Goal: Transaction & Acquisition: Purchase product/service

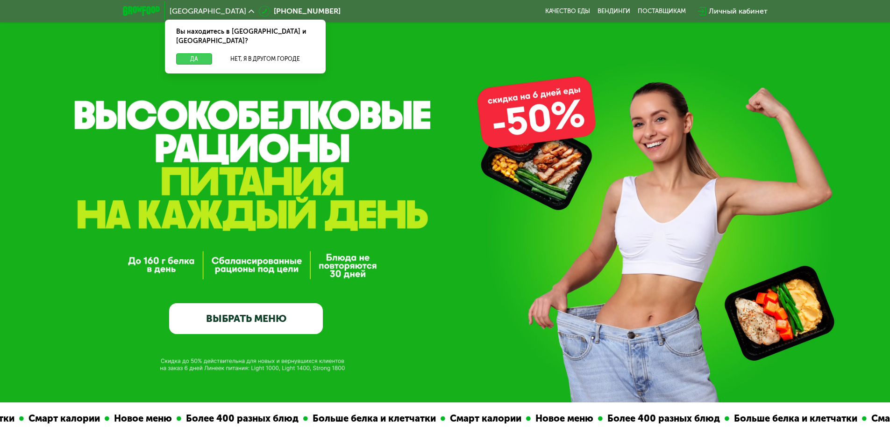
click at [196, 53] on button "Да" at bounding box center [194, 58] width 36 height 11
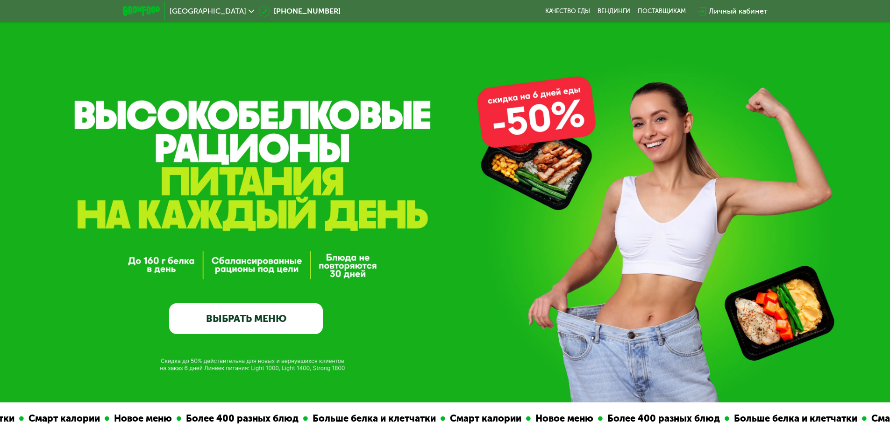
click at [241, 325] on link "ВЫБРАТЬ МЕНЮ" at bounding box center [246, 318] width 154 height 31
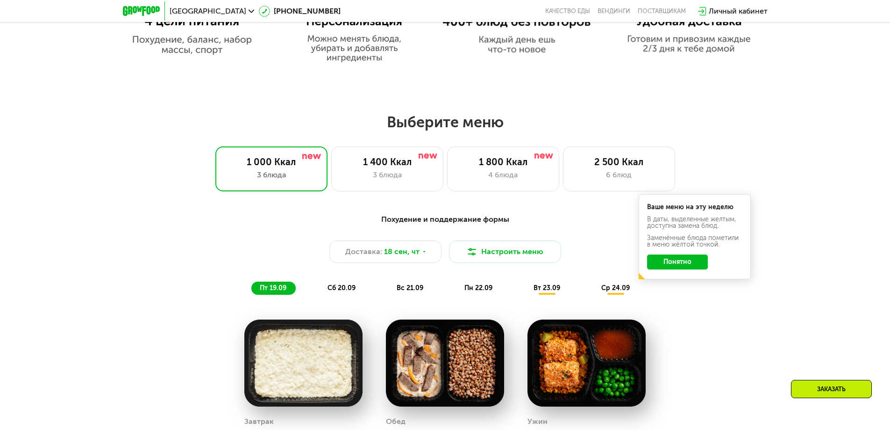
scroll to position [682, 0]
click at [694, 263] on button "Понятно" at bounding box center [677, 261] width 61 height 15
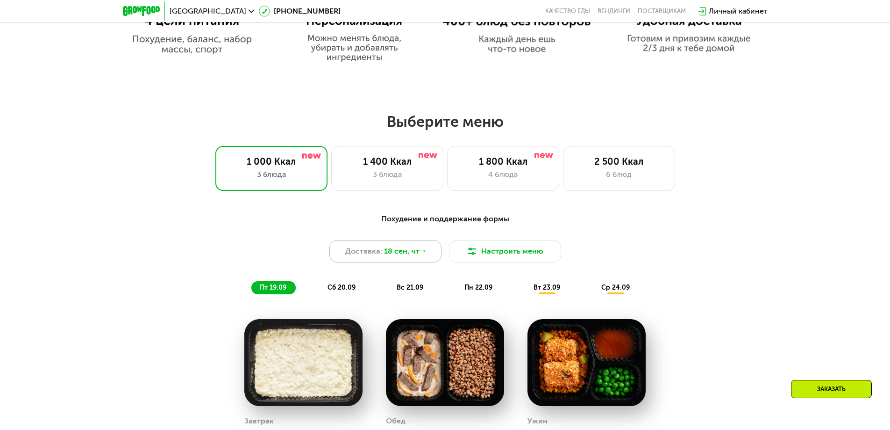
click at [418, 250] on div "Доставка: 18 сен, чт" at bounding box center [386, 251] width 112 height 22
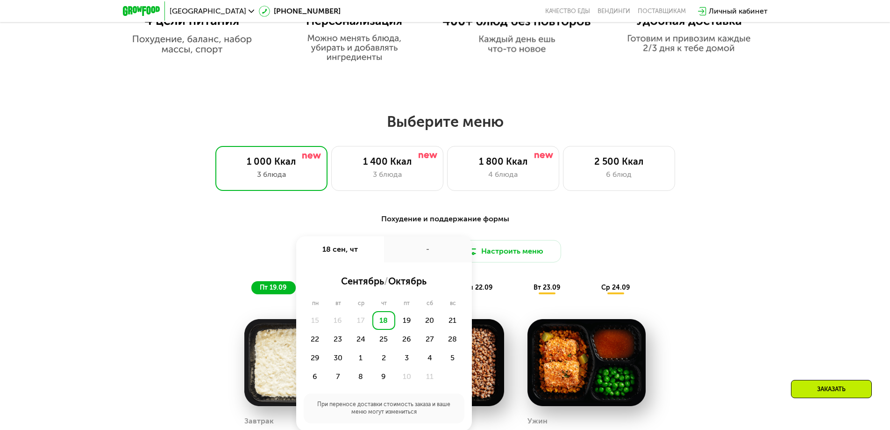
drag, startPoint x: 426, startPoint y: 251, endPoint x: 436, endPoint y: 251, distance: 10.3
click at [426, 251] on div "-" at bounding box center [428, 249] width 88 height 26
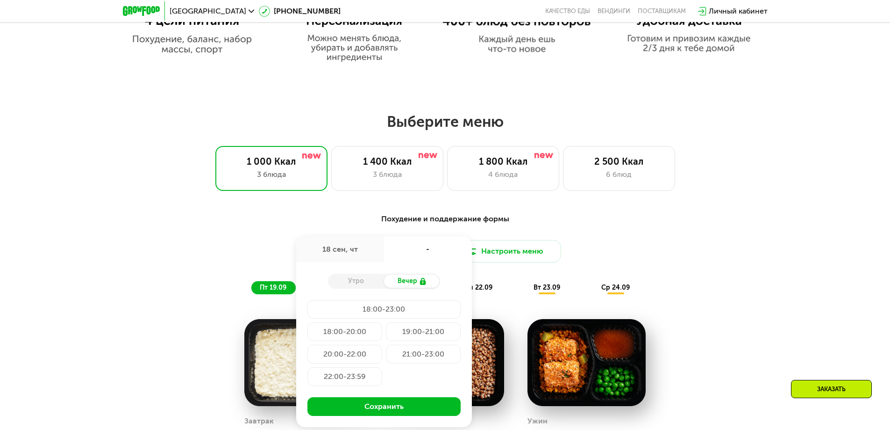
click at [728, 238] on div "Похудение и поддержание формы Доставка: [DATE] сен, чт - Утро Вечер 18:00-23:00…" at bounding box center [446, 402] width 576 height 388
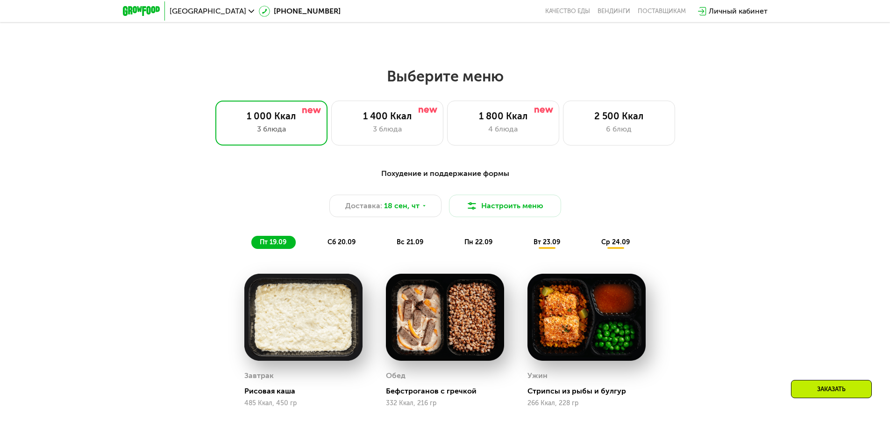
scroll to position [822, 0]
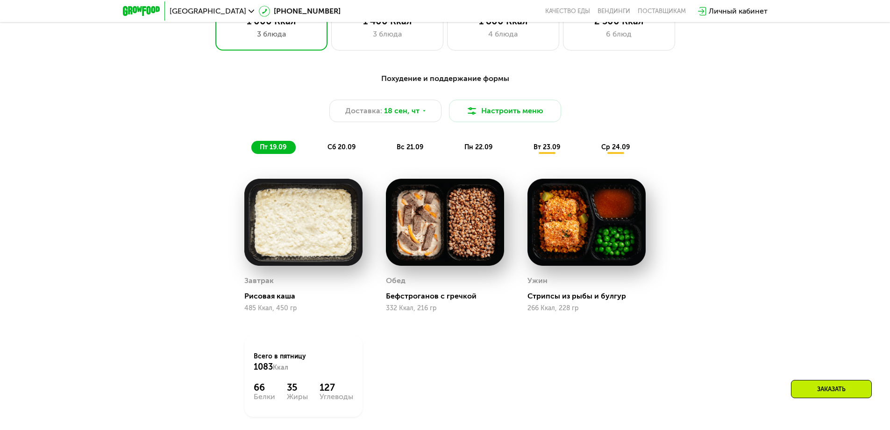
click at [340, 147] on span "сб 20.09" at bounding box center [342, 147] width 28 height 8
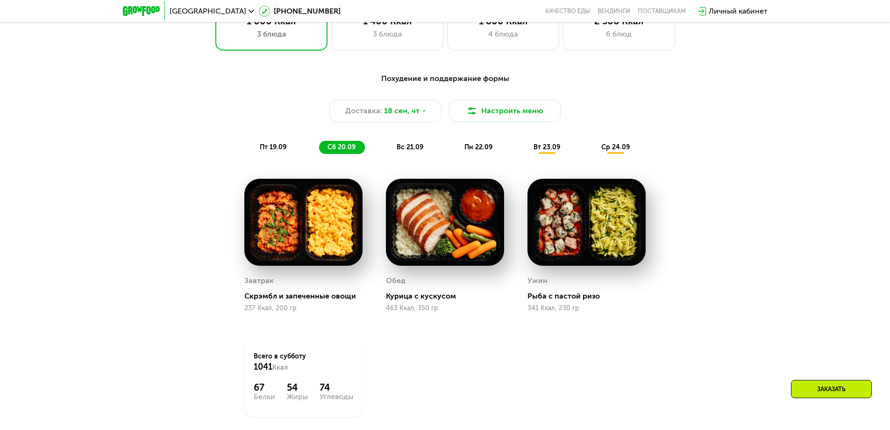
click at [419, 151] on span "вс 21.09" at bounding box center [410, 147] width 27 height 8
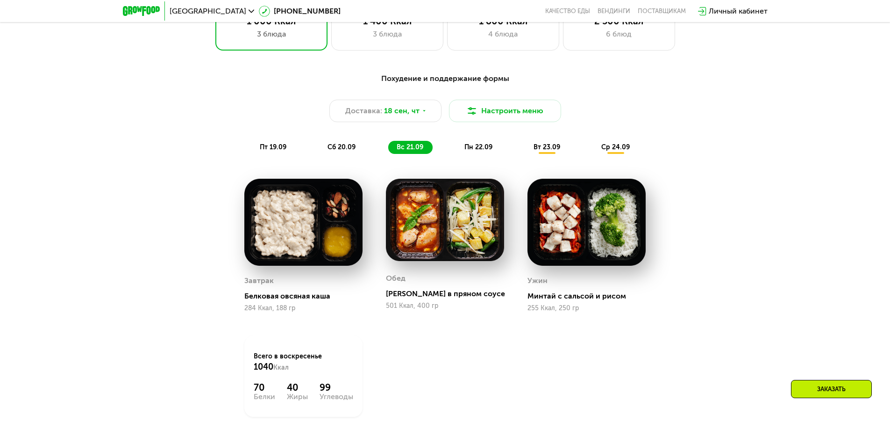
click at [561, 154] on div "вт 23.09" at bounding box center [547, 147] width 44 height 13
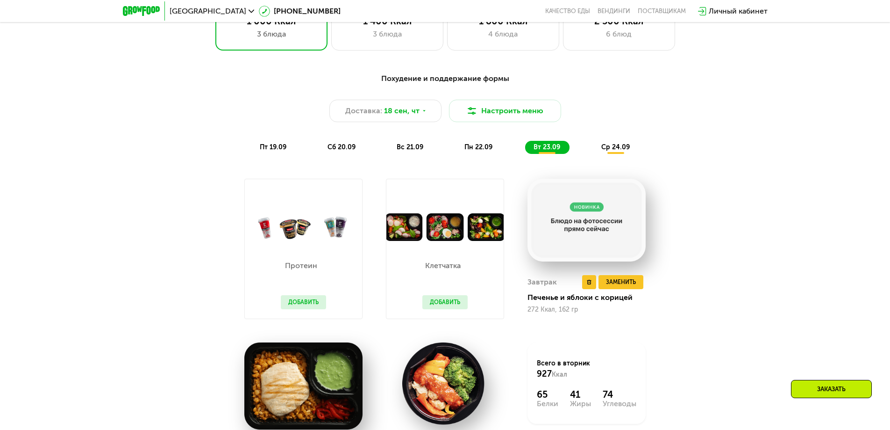
click at [593, 208] on img at bounding box center [587, 220] width 118 height 83
click at [736, 218] on div "Похудение и поддержание формы Доставка: [DATE] Настроить меню пт 19.09 сб 20.09…" at bounding box center [445, 299] width 890 height 478
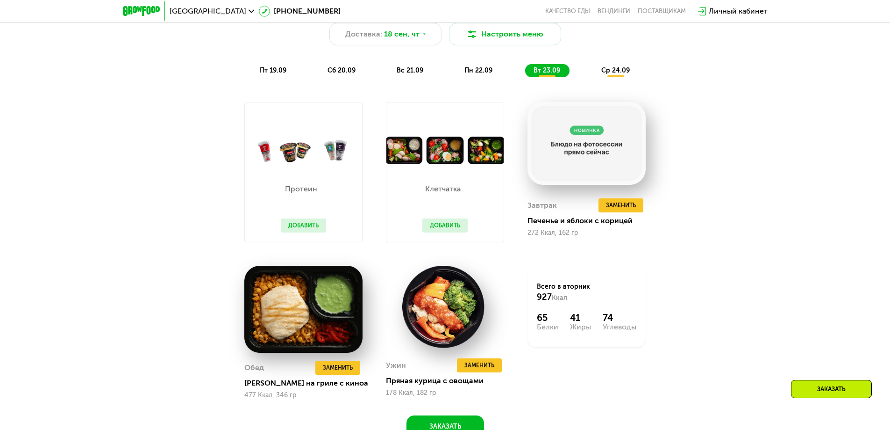
scroll to position [915, 0]
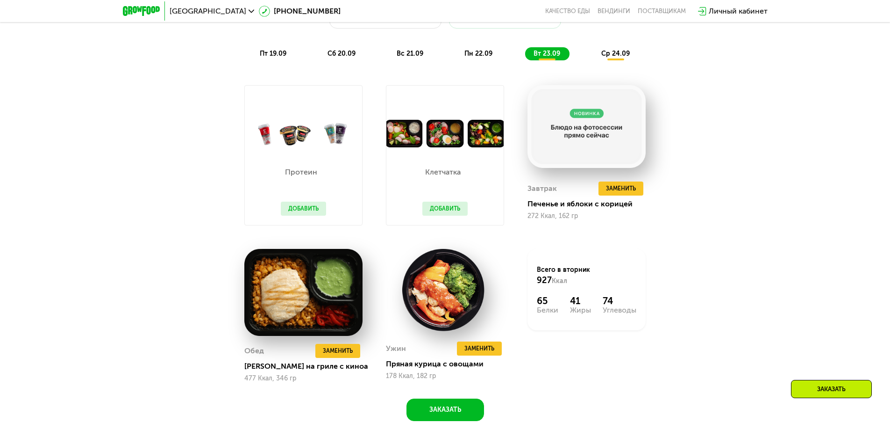
click at [617, 55] on span "ср 24.09" at bounding box center [616, 54] width 29 height 8
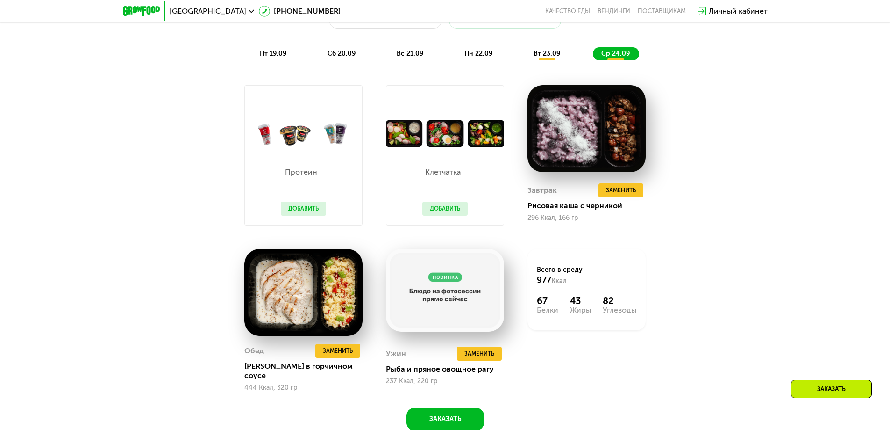
click at [541, 56] on span "вт 23.09" at bounding box center [547, 54] width 27 height 8
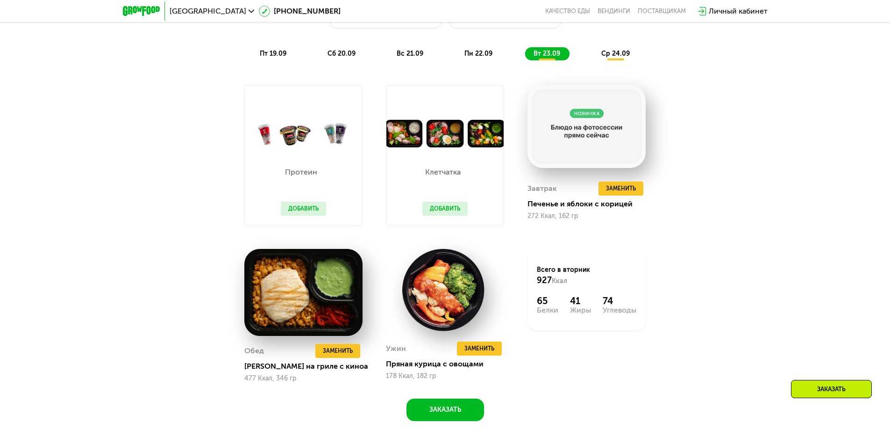
click at [477, 57] on span "пн 22.09" at bounding box center [479, 54] width 28 height 8
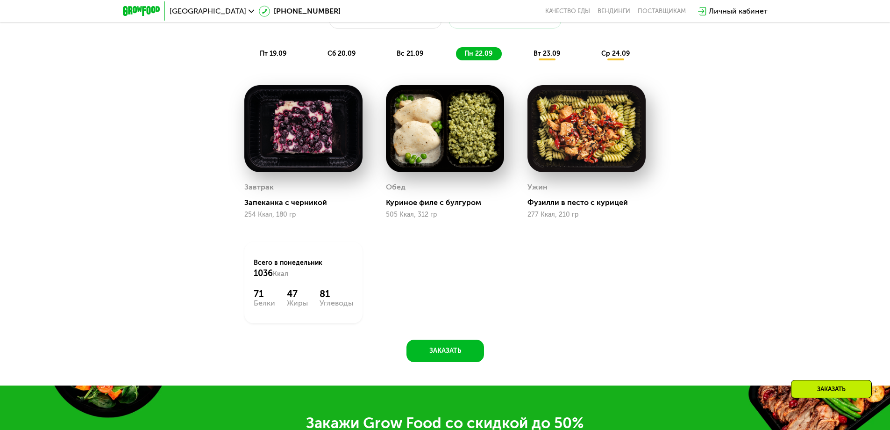
click at [408, 57] on span "вс 21.09" at bounding box center [410, 54] width 27 height 8
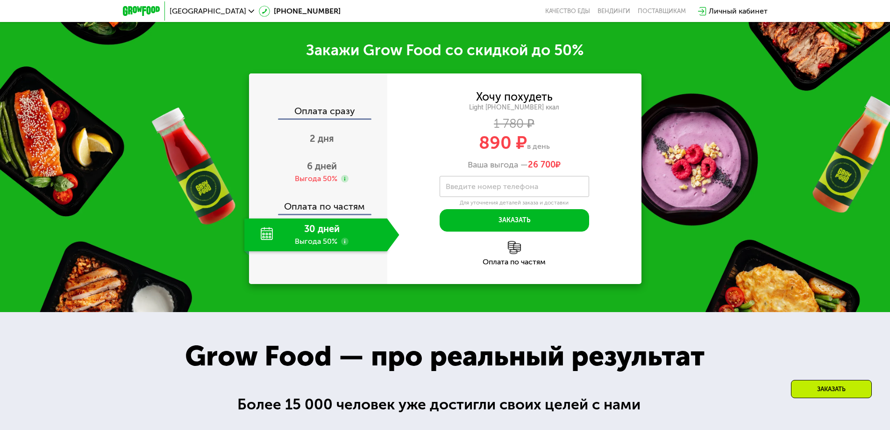
scroll to position [1289, 0]
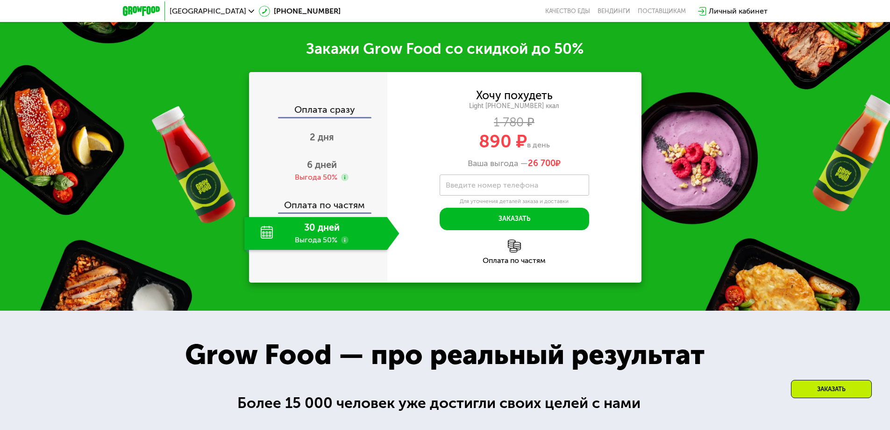
click at [327, 112] on div "Оплата сразу" at bounding box center [318, 111] width 137 height 12
click at [325, 139] on span "2 дня" at bounding box center [322, 136] width 24 height 11
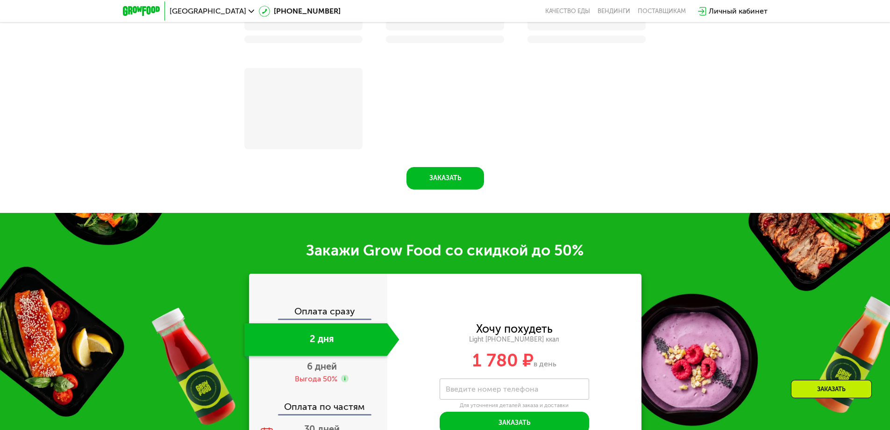
scroll to position [1181, 0]
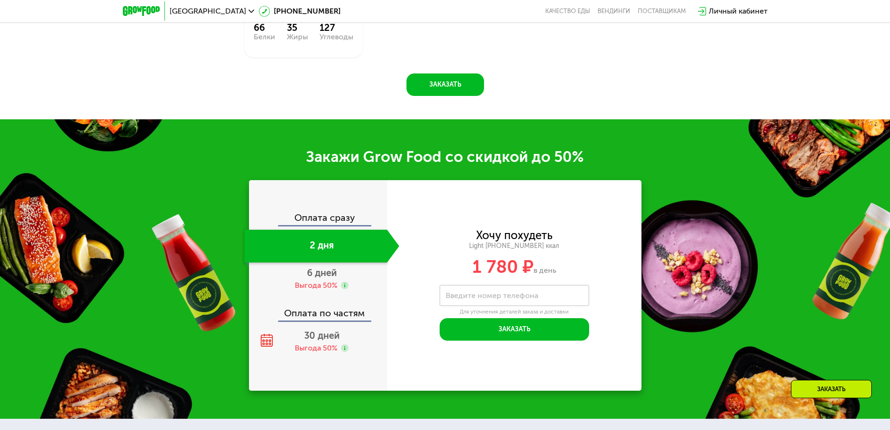
click at [342, 222] on div "Оплата сразу" at bounding box center [318, 219] width 137 height 12
click at [313, 218] on div "Оплата сразу" at bounding box center [318, 219] width 137 height 12
click at [319, 275] on span "6 дней" at bounding box center [322, 272] width 30 height 11
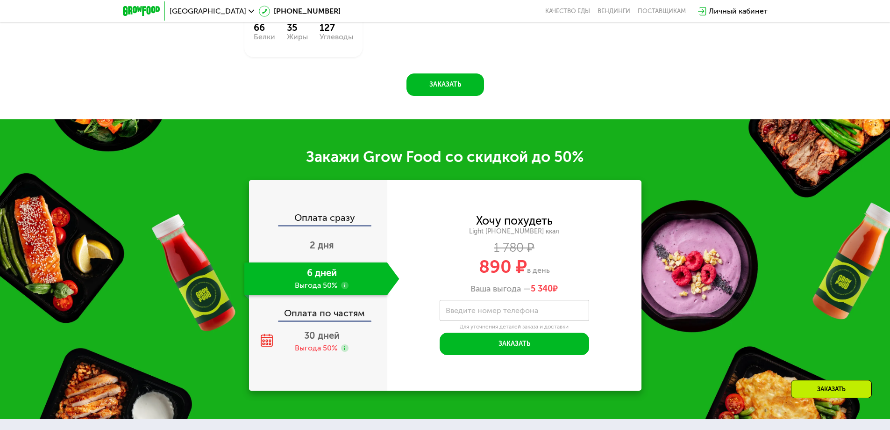
click at [326, 317] on div "Оплата по частям" at bounding box center [318, 310] width 137 height 22
click at [323, 339] on span "30 дней" at bounding box center [322, 335] width 36 height 11
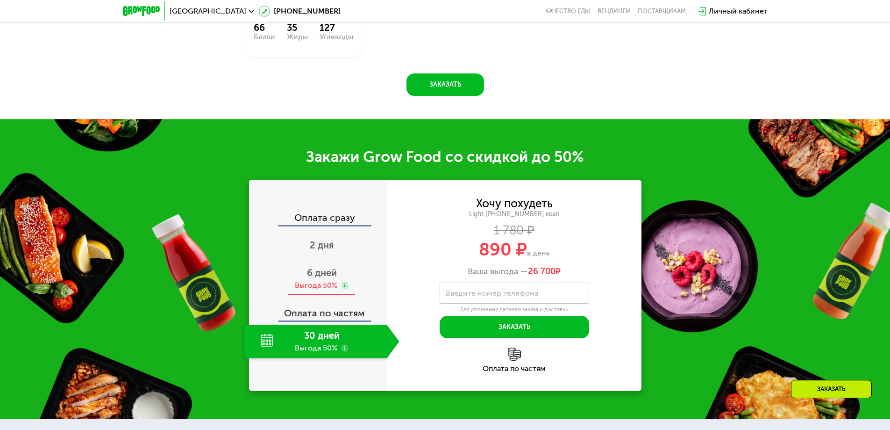
click at [334, 278] on span "6 дней" at bounding box center [322, 272] width 30 height 11
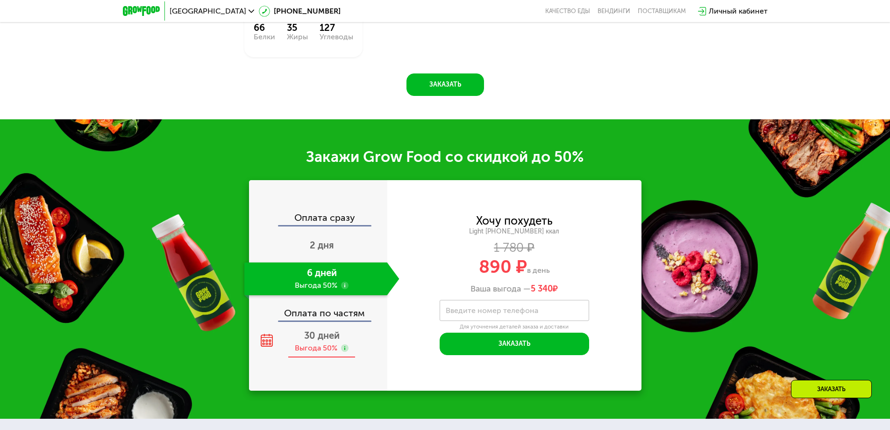
click at [321, 344] on div "30 дней Выгода 50%" at bounding box center [321, 341] width 155 height 33
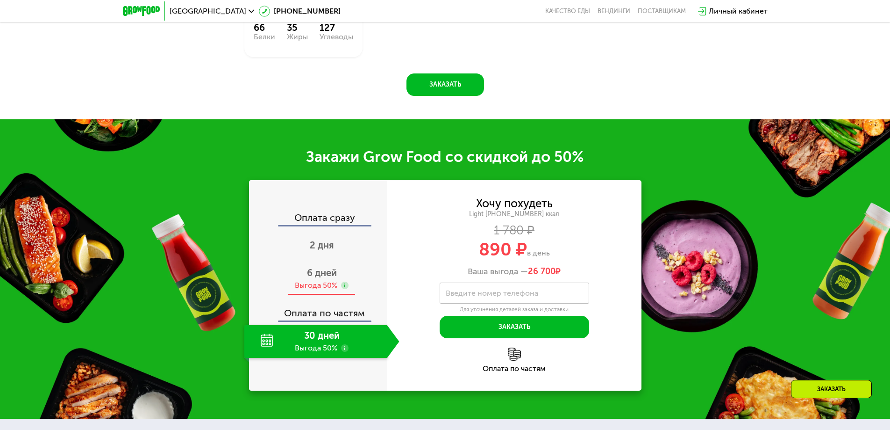
click at [328, 278] on span "6 дней" at bounding box center [322, 272] width 30 height 11
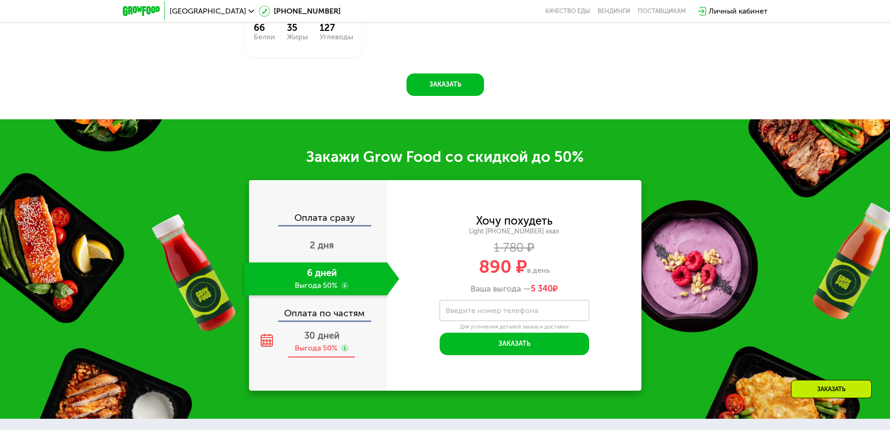
click at [324, 353] on div "Выгода 50%" at bounding box center [316, 348] width 43 height 10
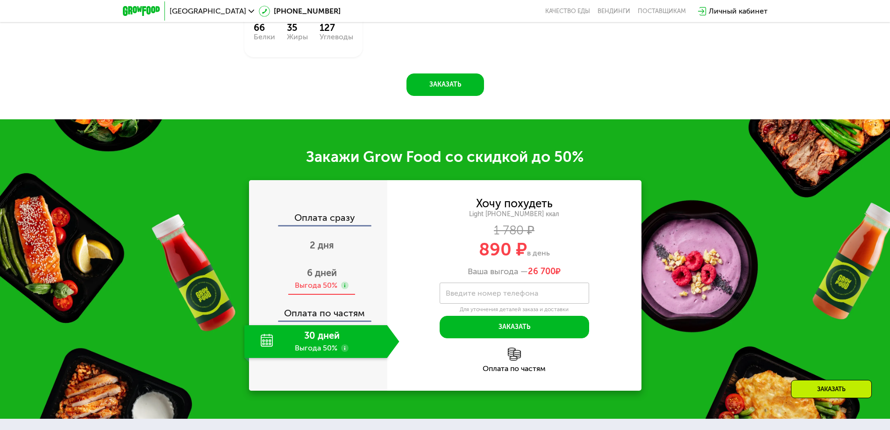
click at [327, 290] on div "Выгода 50%" at bounding box center [316, 285] width 43 height 10
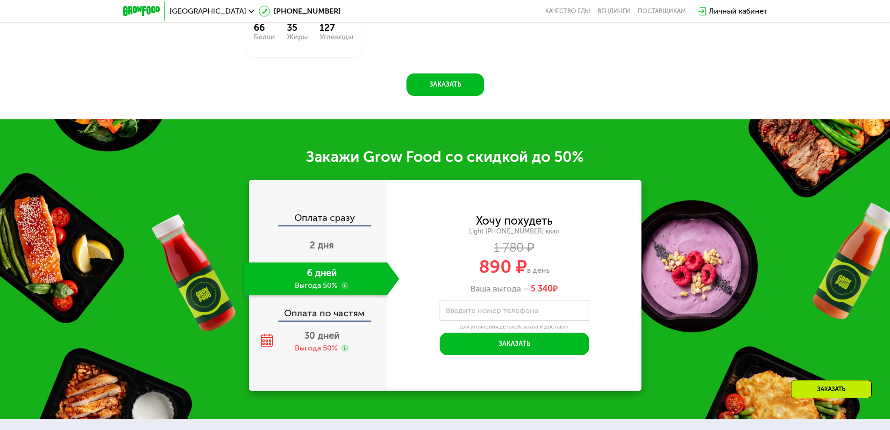
click at [344, 287] on use at bounding box center [344, 284] width 7 height 7
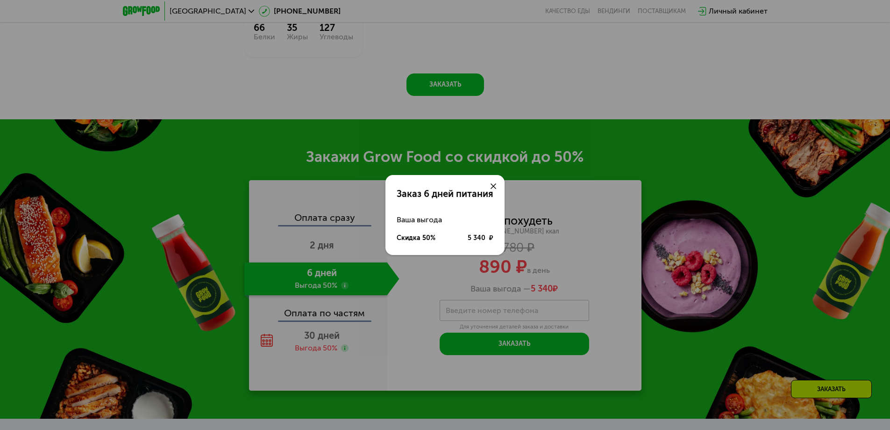
click at [344, 287] on div "Заказ 6 дней питания Ваша выгода Скидка 50% 5 340 ₽" at bounding box center [445, 215] width 890 height 430
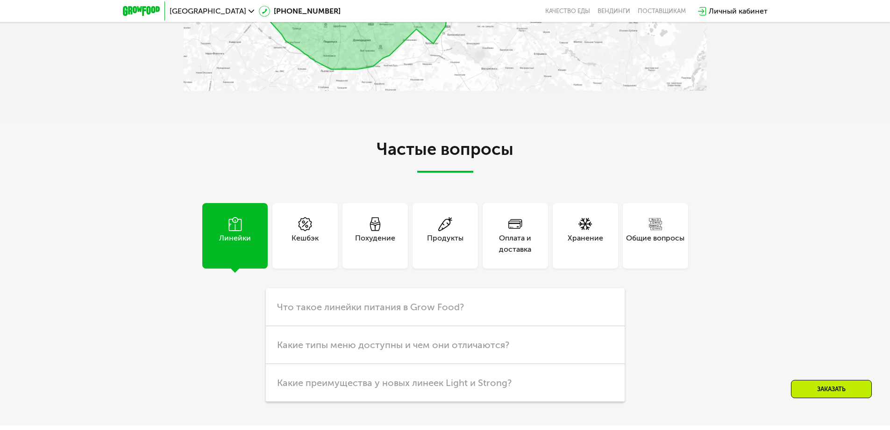
scroll to position [2630, 0]
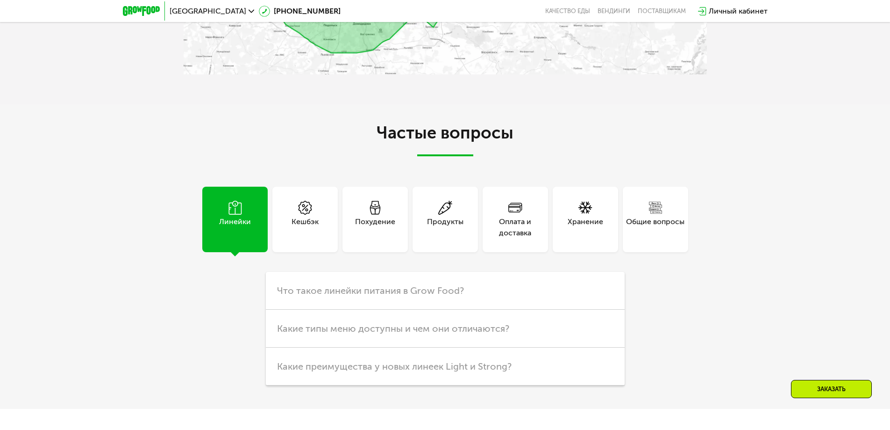
click at [380, 216] on div "Похудение" at bounding box center [375, 227] width 40 height 22
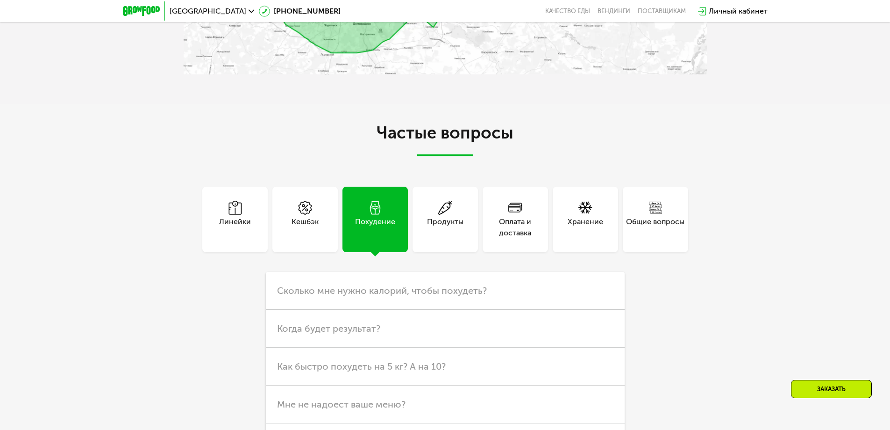
click at [448, 222] on div "Продукты" at bounding box center [445, 227] width 36 height 22
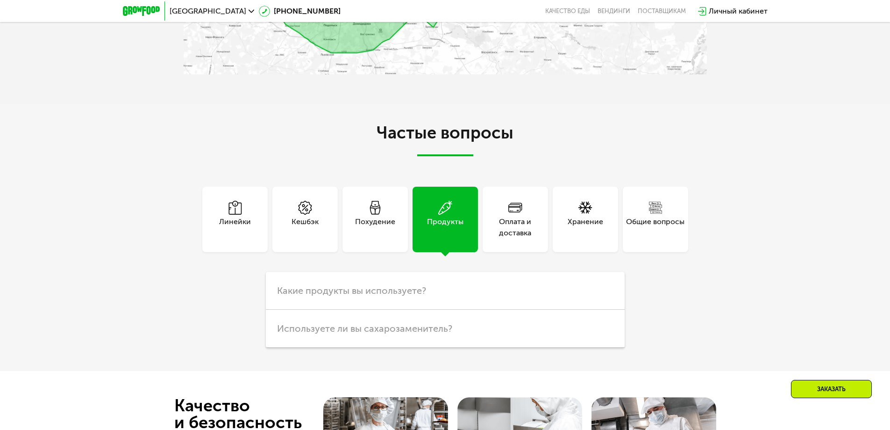
click at [389, 220] on div "Похудение" at bounding box center [375, 227] width 40 height 22
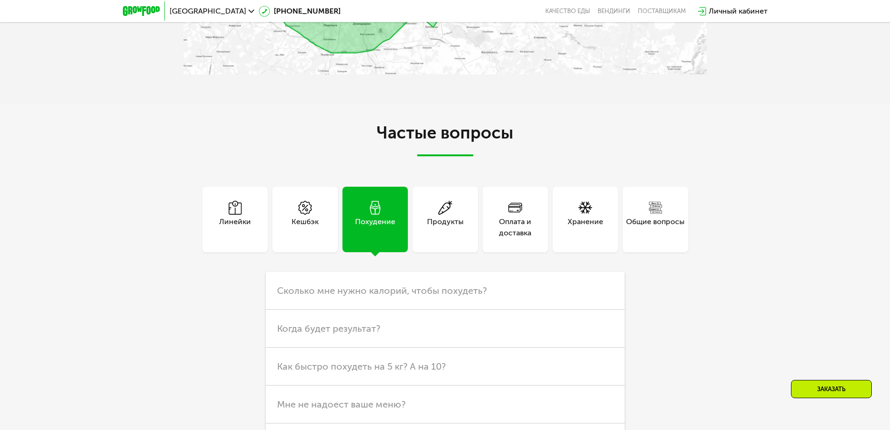
click at [436, 218] on div "Продукты" at bounding box center [445, 227] width 36 height 22
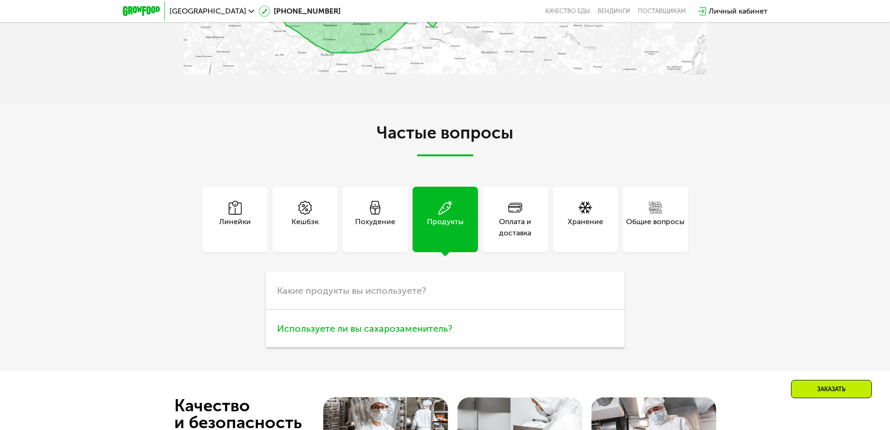
click at [369, 330] on span "Используете ли вы сахарозаменитель?" at bounding box center [364, 328] width 175 height 11
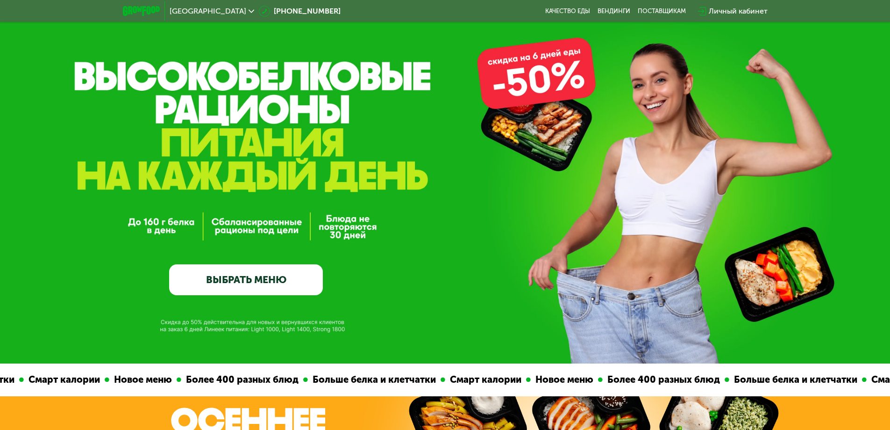
scroll to position [55, 0]
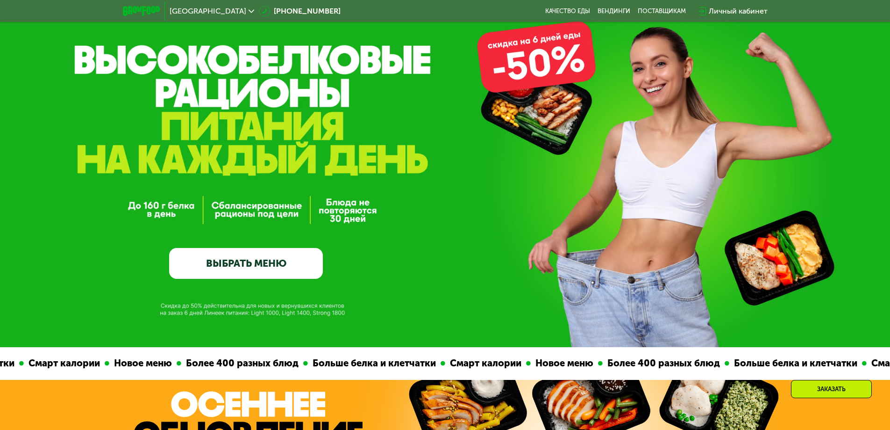
click at [277, 263] on link "ВЫБРАТЬ МЕНЮ" at bounding box center [246, 263] width 154 height 31
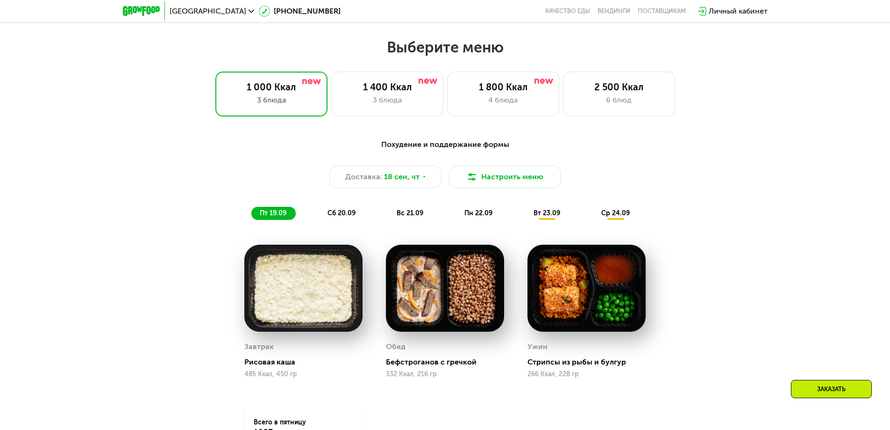
scroll to position [775, 0]
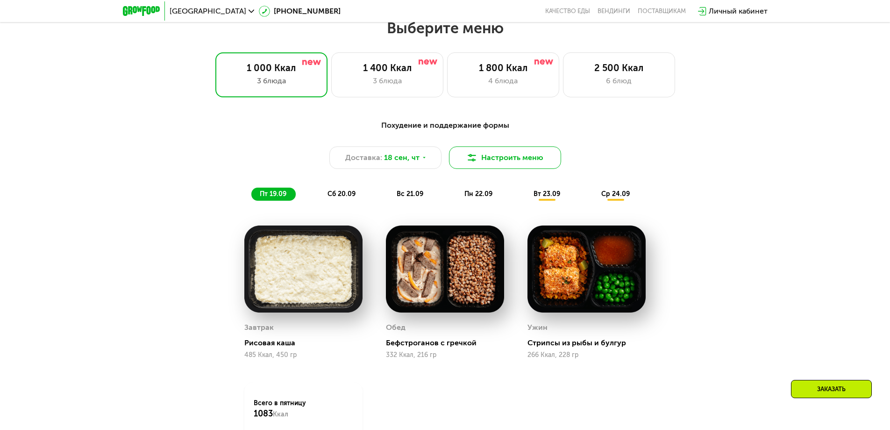
click at [519, 160] on button "Настроить меню" at bounding box center [505, 157] width 112 height 22
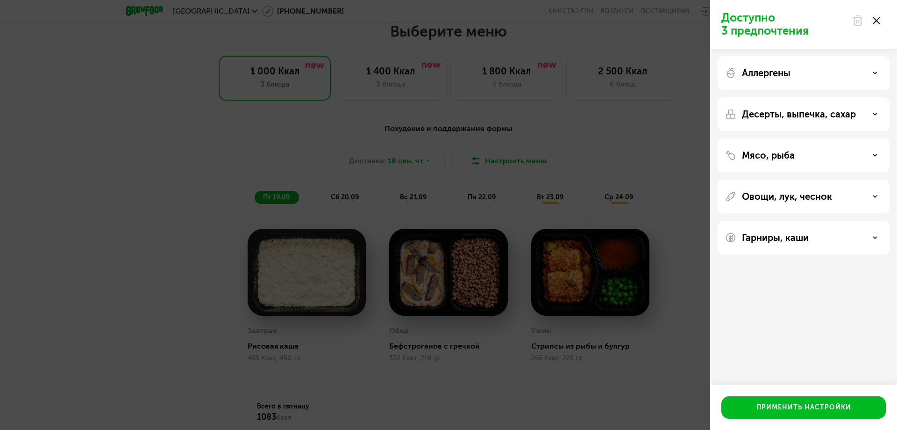
click at [770, 72] on p "Аллергены" at bounding box center [766, 72] width 49 height 11
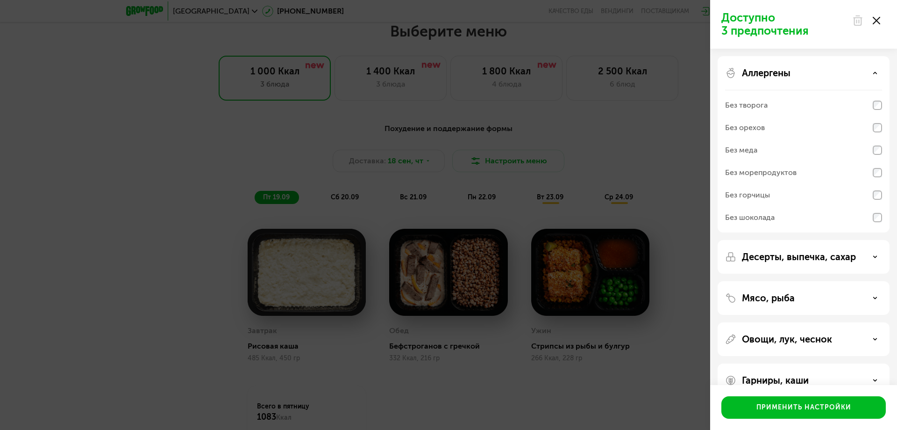
click at [762, 109] on div "Без творога" at bounding box center [746, 105] width 43 height 11
click at [753, 129] on div "Без орехов" at bounding box center [745, 127] width 40 height 11
drag, startPoint x: 753, startPoint y: 142, endPoint x: 755, endPoint y: 168, distance: 26.7
click at [753, 142] on div "Без меда" at bounding box center [803, 150] width 157 height 22
click at [755, 169] on div "Без морепродуктов" at bounding box center [761, 172] width 72 height 11
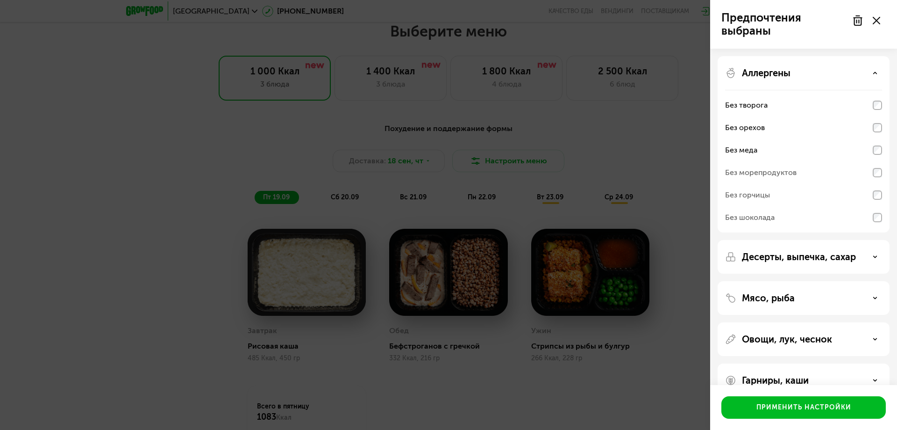
click at [757, 196] on div "Без горчицы" at bounding box center [747, 194] width 45 height 11
click at [756, 204] on div "Без горчицы" at bounding box center [803, 195] width 157 height 22
click at [758, 172] on div "Без морепродуктов" at bounding box center [761, 172] width 72 height 11
click at [875, 172] on div "Без морепродуктов" at bounding box center [803, 172] width 157 height 22
click at [875, 171] on div "Без морепродуктов" at bounding box center [803, 172] width 157 height 22
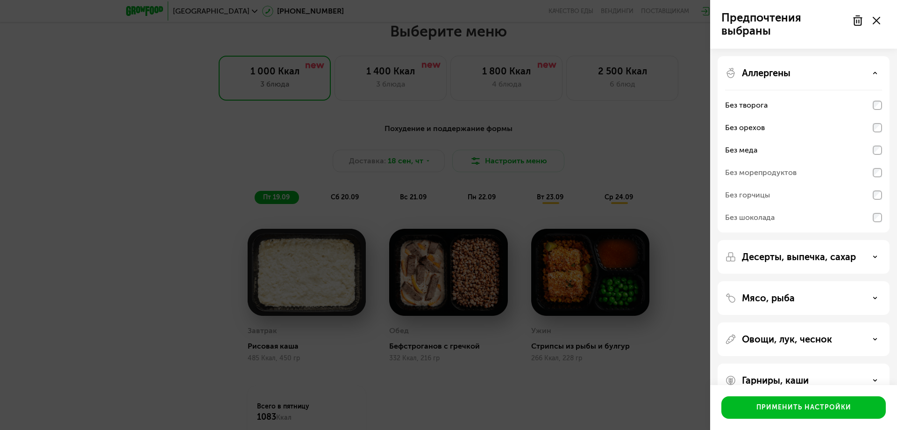
click at [876, 146] on div "Без меда" at bounding box center [803, 150] width 157 height 22
click at [877, 155] on div "Без меда" at bounding box center [803, 150] width 157 height 22
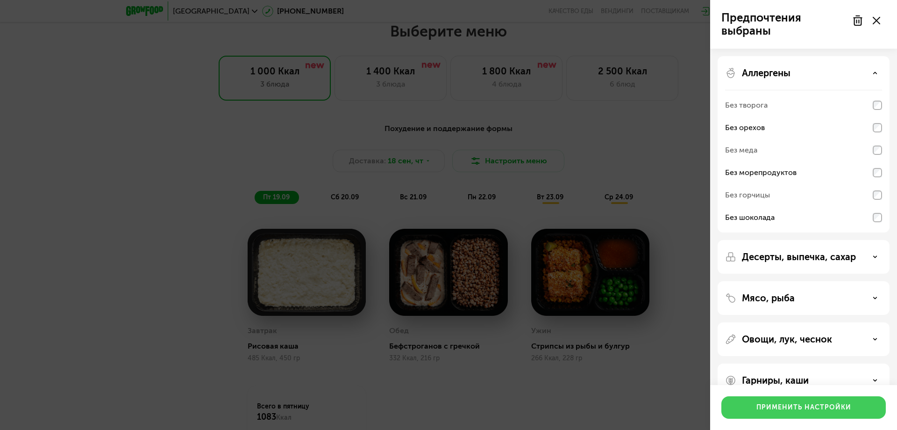
click at [805, 410] on div "Применить настройки" at bounding box center [804, 406] width 95 height 9
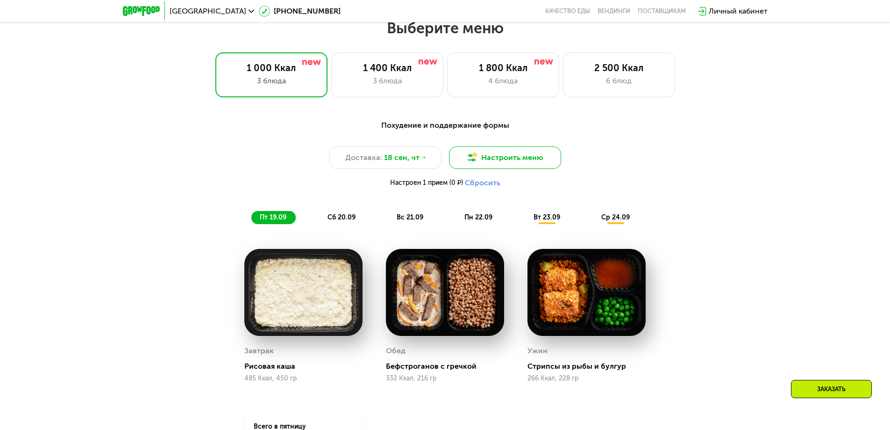
click at [537, 169] on button "Настроить меню" at bounding box center [505, 157] width 112 height 22
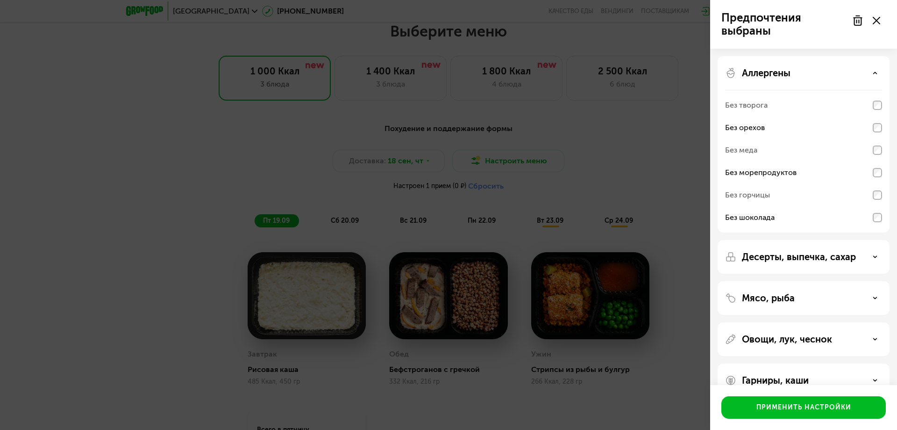
click at [791, 302] on p "Мясо, рыба" at bounding box center [768, 297] width 53 height 11
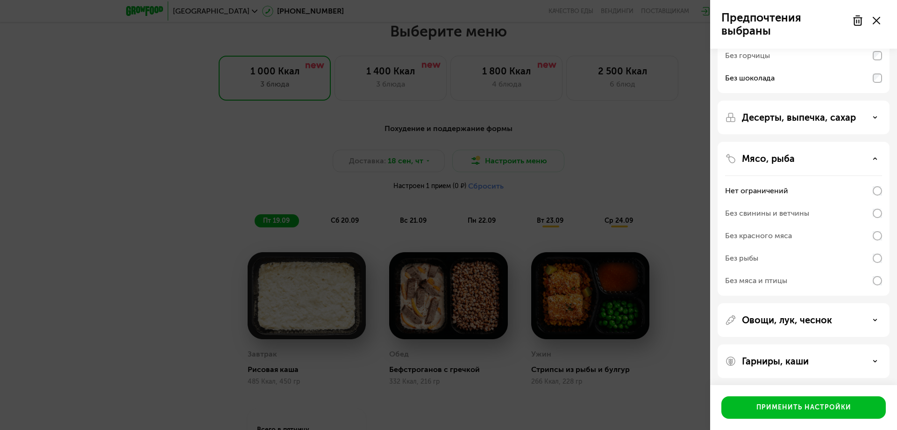
scroll to position [140, 0]
click at [751, 276] on div "Без мяса и птицы" at bounding box center [756, 279] width 62 height 11
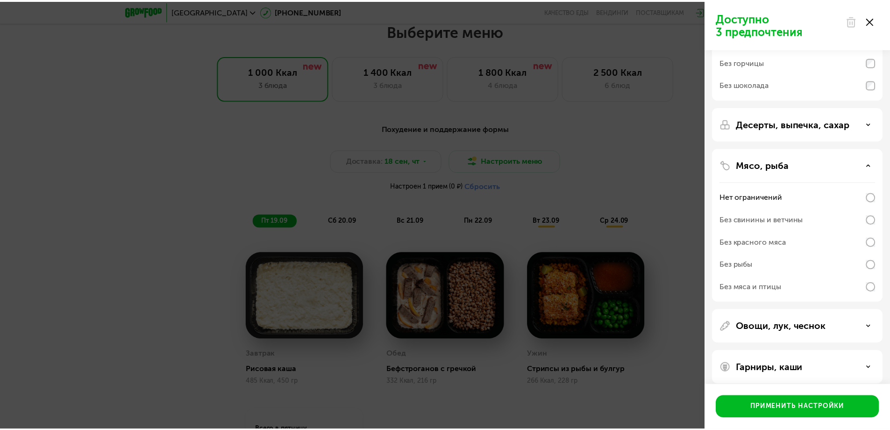
scroll to position [142, 0]
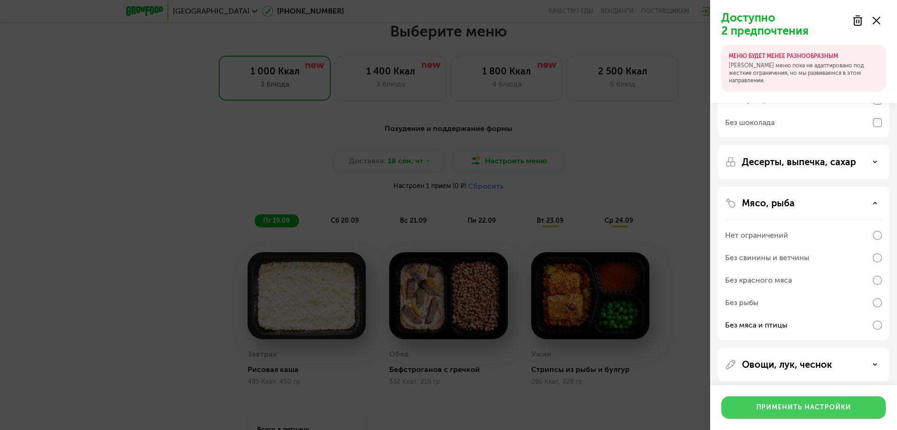
click at [807, 407] on div "Применить настройки" at bounding box center [804, 406] width 95 height 9
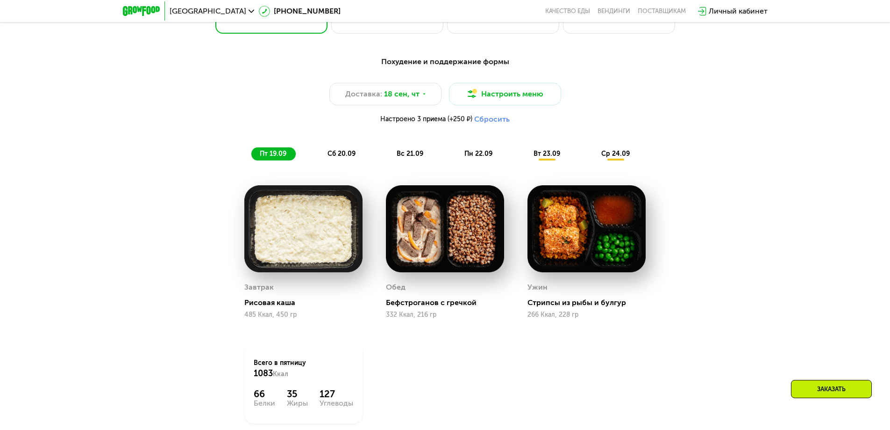
scroll to position [822, 0]
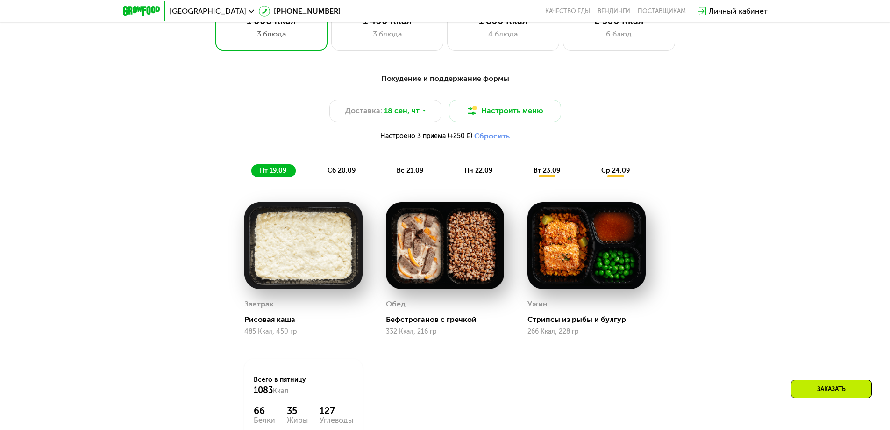
click at [498, 139] on button "Сбросить" at bounding box center [492, 135] width 36 height 9
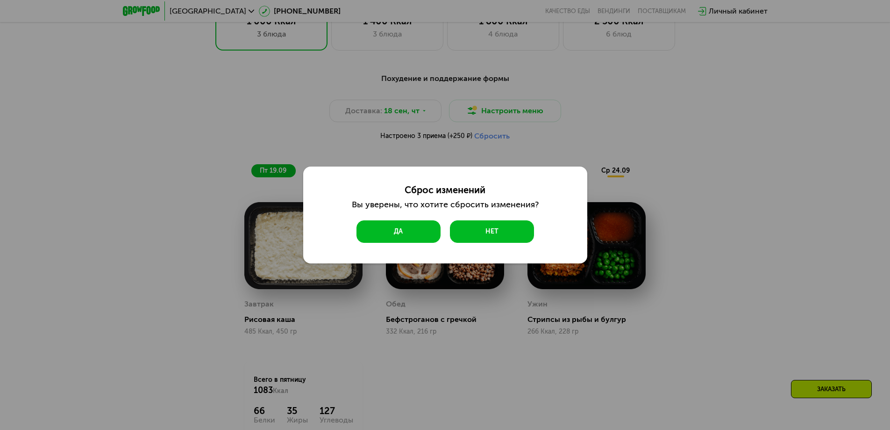
click at [416, 230] on button "Да" at bounding box center [399, 231] width 84 height 22
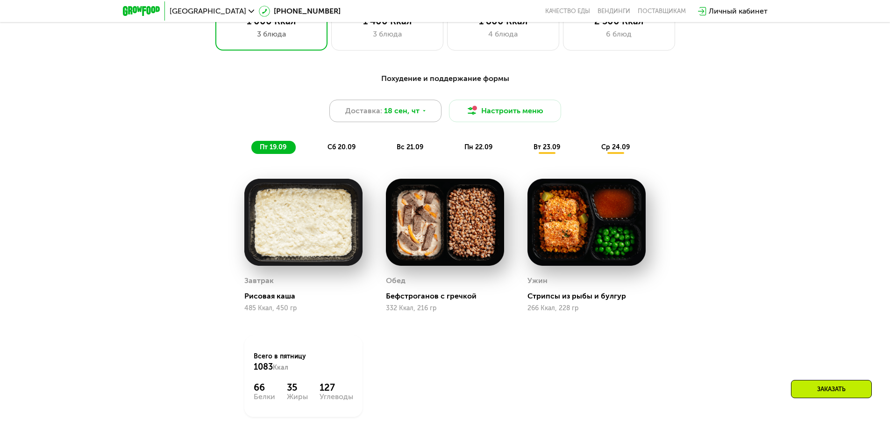
click at [416, 115] on span "18 сен, чт" at bounding box center [402, 110] width 36 height 11
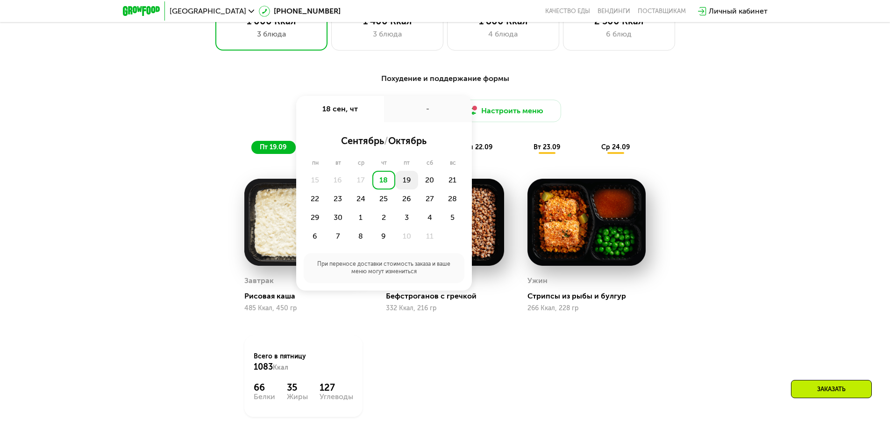
click at [408, 185] on div "19" at bounding box center [406, 180] width 23 height 19
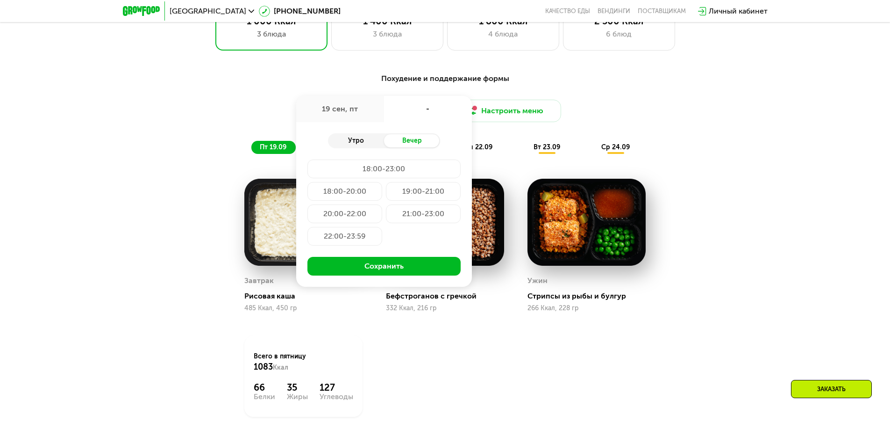
click at [357, 142] on div "Утро" at bounding box center [356, 140] width 56 height 13
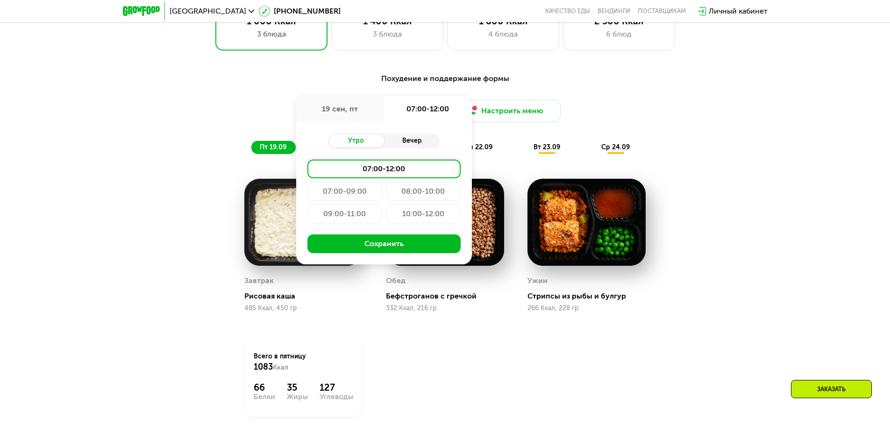
click at [417, 144] on div "Вечер" at bounding box center [412, 140] width 56 height 13
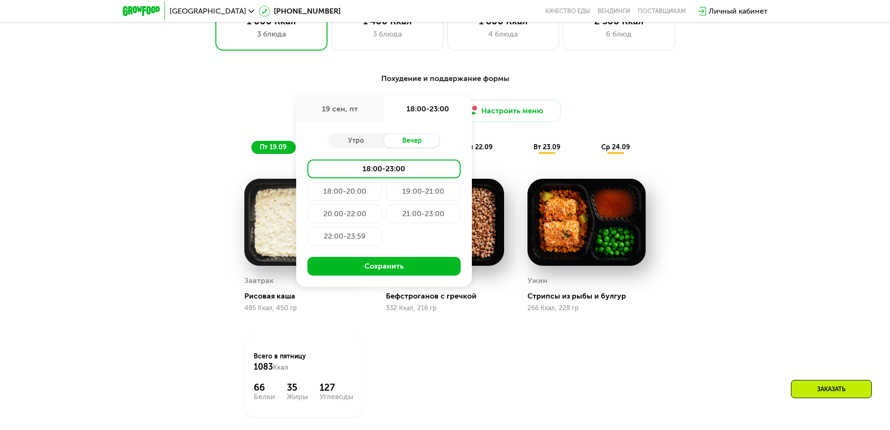
click at [351, 197] on div "18:00-20:00" at bounding box center [345, 191] width 75 height 19
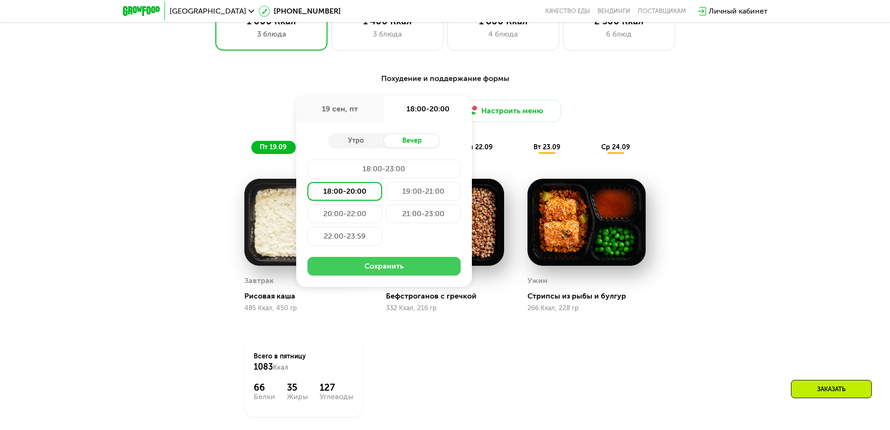
click at [403, 270] on button "Сохранить" at bounding box center [384, 266] width 153 height 19
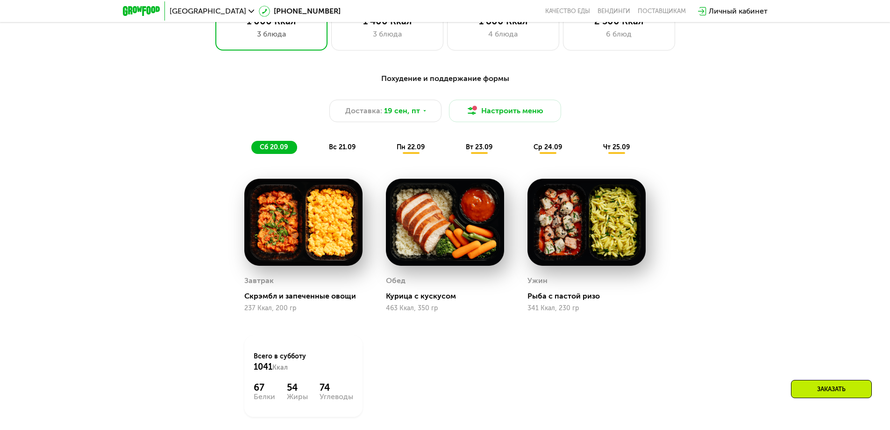
click at [343, 147] on div "вс 21.09" at bounding box center [343, 147] width 44 height 13
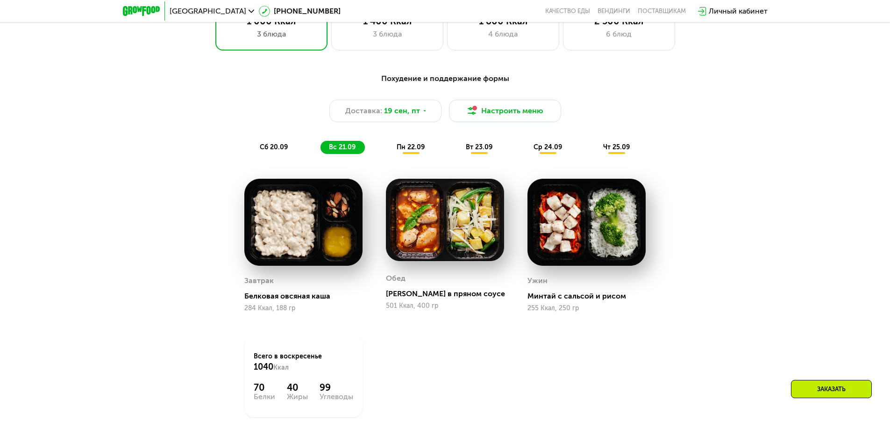
click at [496, 151] on div "вт 23.09" at bounding box center [480, 147] width 44 height 13
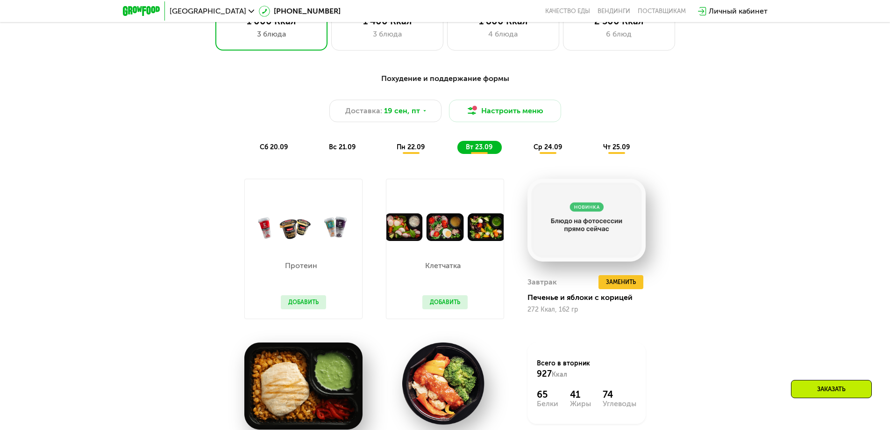
click at [544, 151] on span "ср 24.09" at bounding box center [548, 147] width 29 height 8
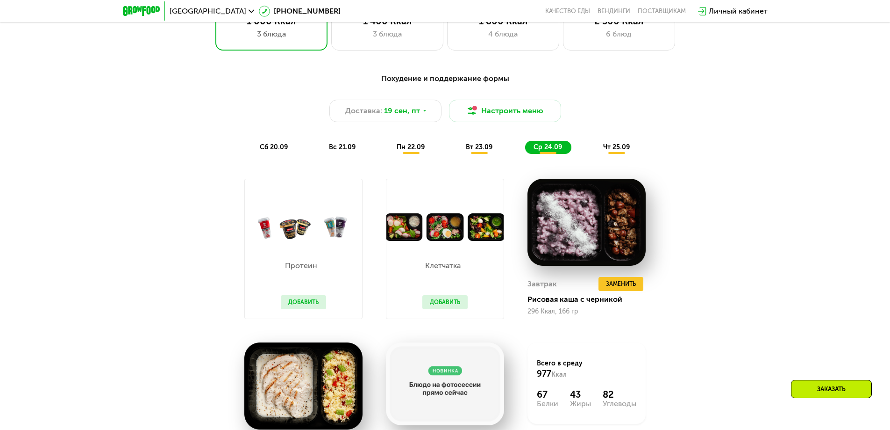
click at [603, 151] on span "чт 25.09" at bounding box center [616, 147] width 27 height 8
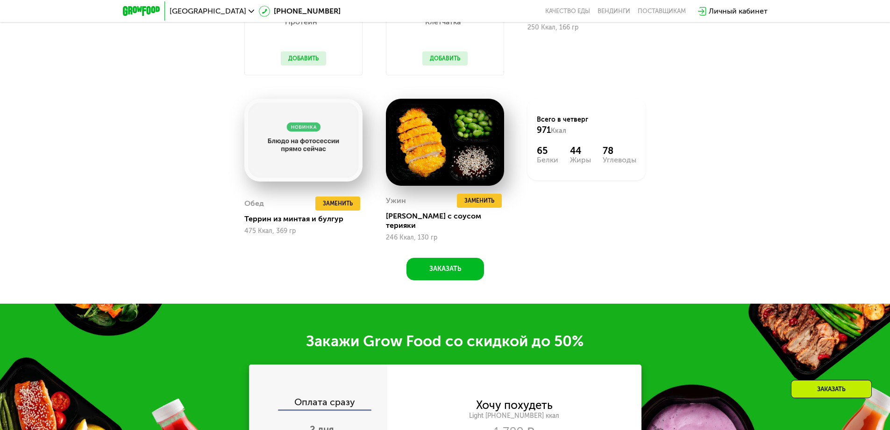
scroll to position [915, 0]
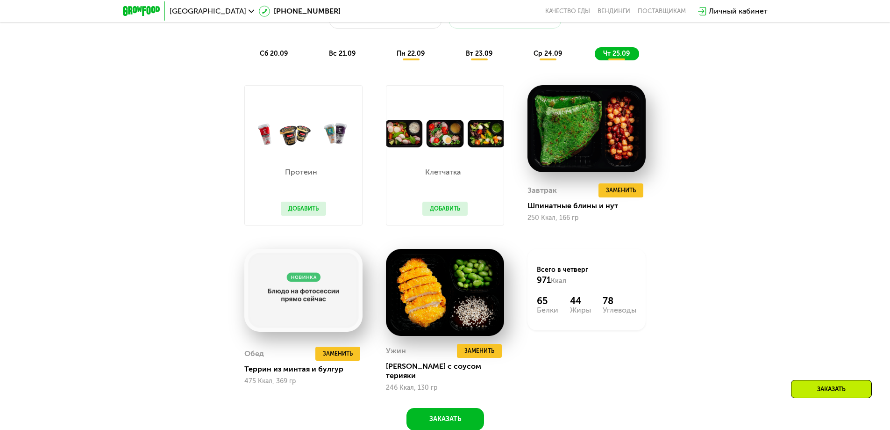
click at [448, 209] on button "Добавить" at bounding box center [445, 208] width 45 height 14
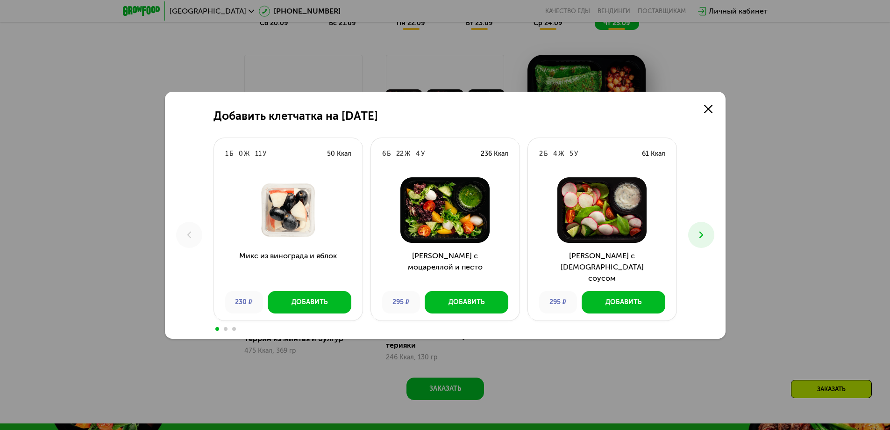
scroll to position [962, 0]
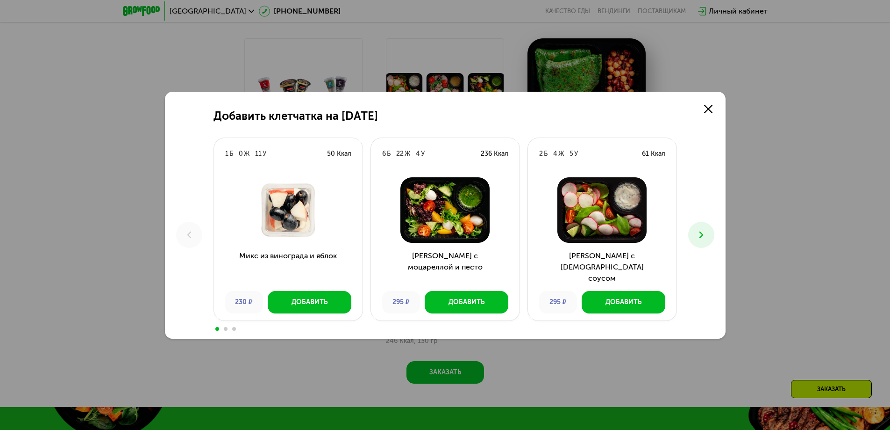
click at [709, 232] on button at bounding box center [702, 235] width 26 height 26
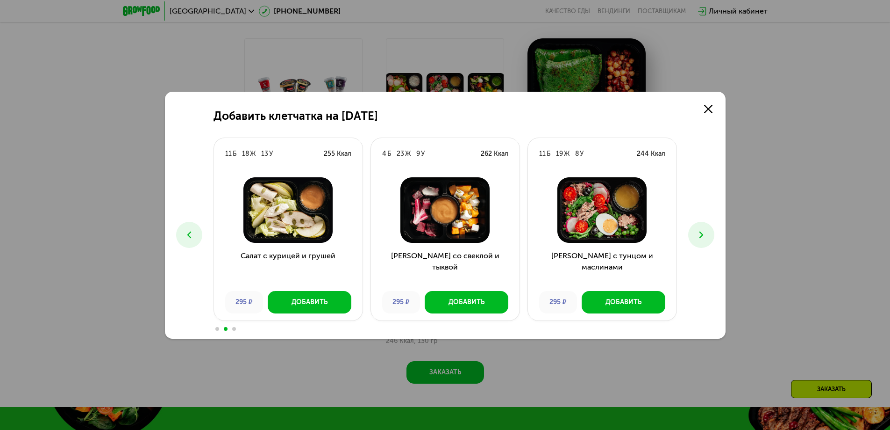
click at [703, 232] on icon at bounding box center [701, 234] width 11 height 11
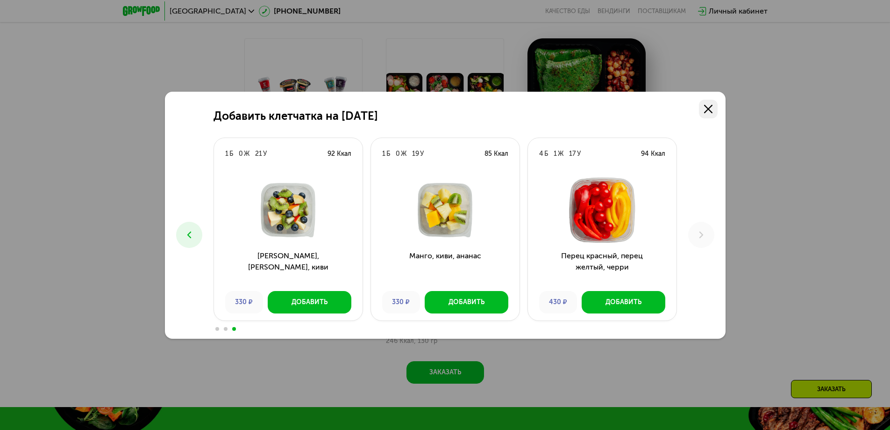
click at [710, 110] on icon at bounding box center [708, 109] width 8 height 8
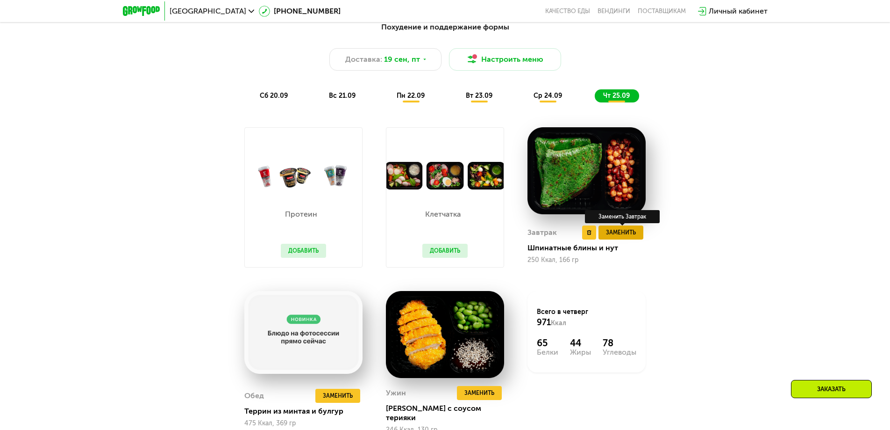
scroll to position [868, 0]
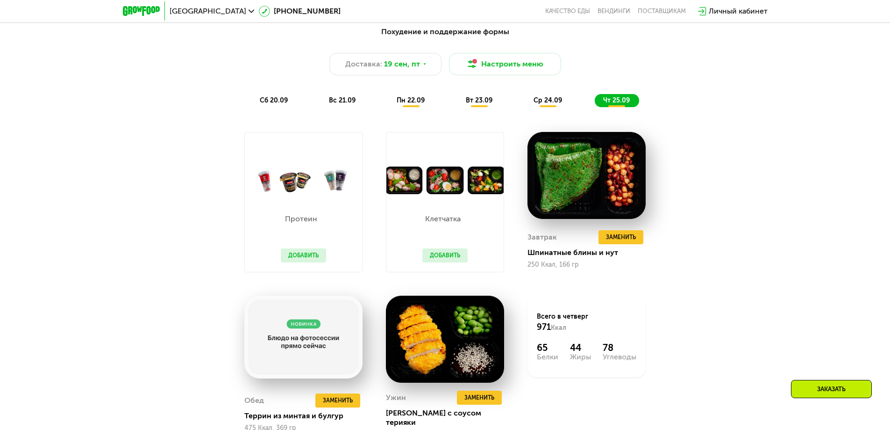
click at [546, 100] on span "ср 24.09" at bounding box center [548, 100] width 29 height 8
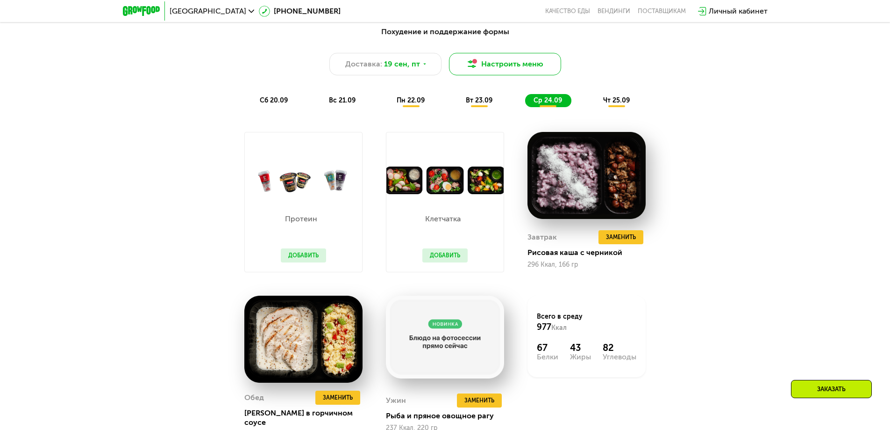
click at [528, 58] on button "Настроить меню" at bounding box center [505, 64] width 112 height 22
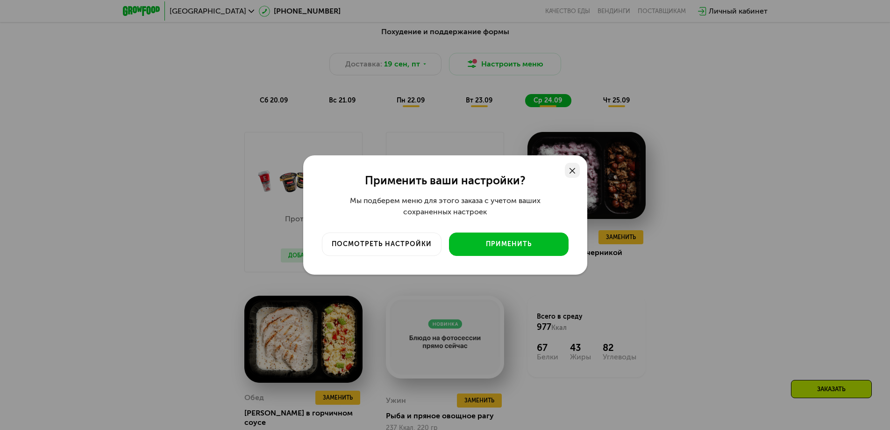
click at [570, 171] on icon at bounding box center [573, 171] width 6 height 6
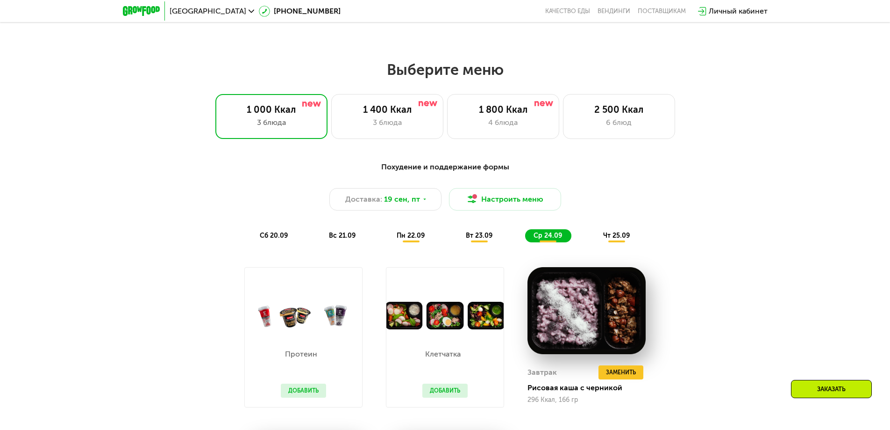
scroll to position [588, 0]
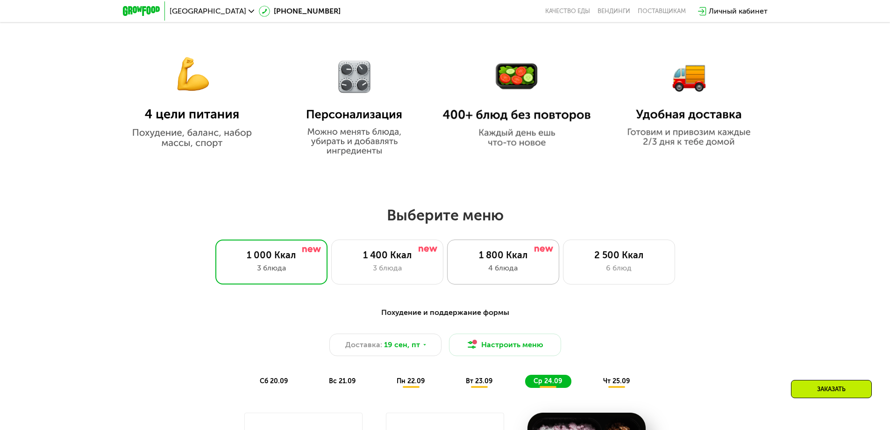
click at [502, 258] on div "1 800 Ккал" at bounding box center [503, 254] width 93 height 11
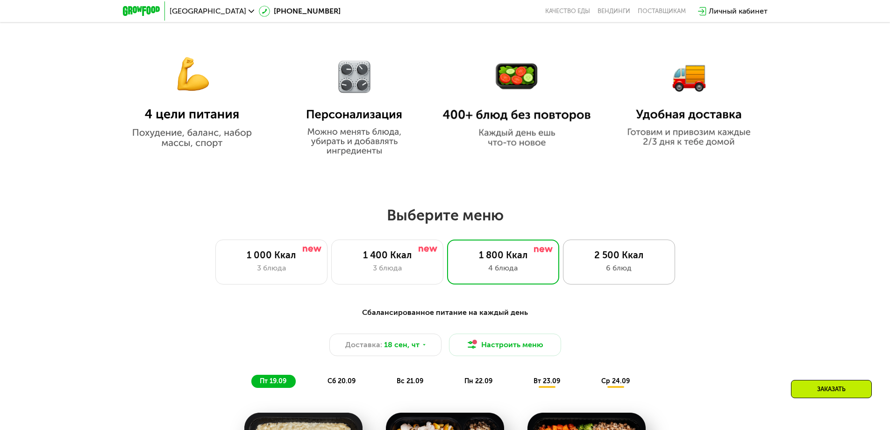
click at [632, 265] on div "6 блюд" at bounding box center [619, 267] width 93 height 11
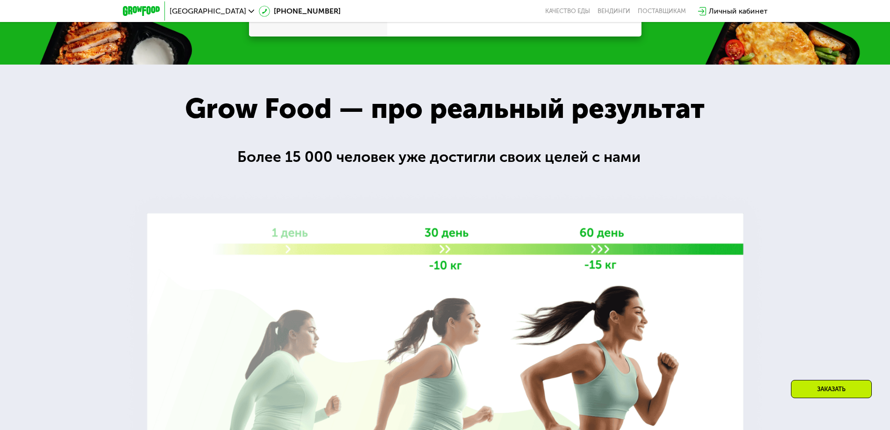
scroll to position [1383, 0]
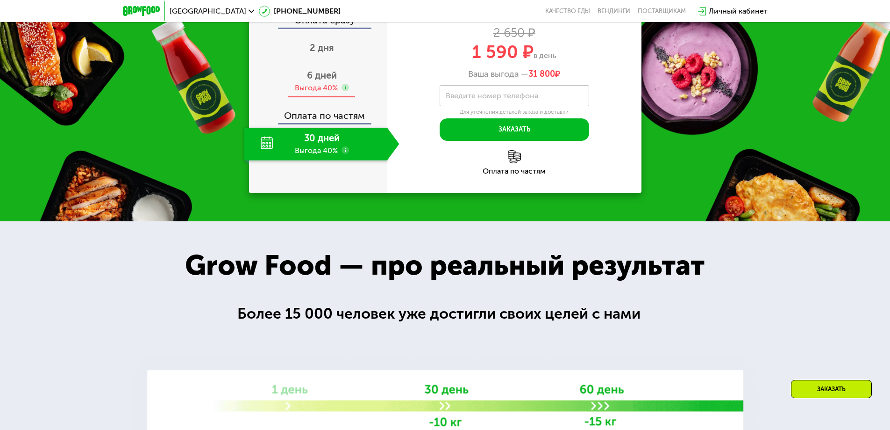
click at [321, 81] on span "6 дней" at bounding box center [322, 75] width 30 height 11
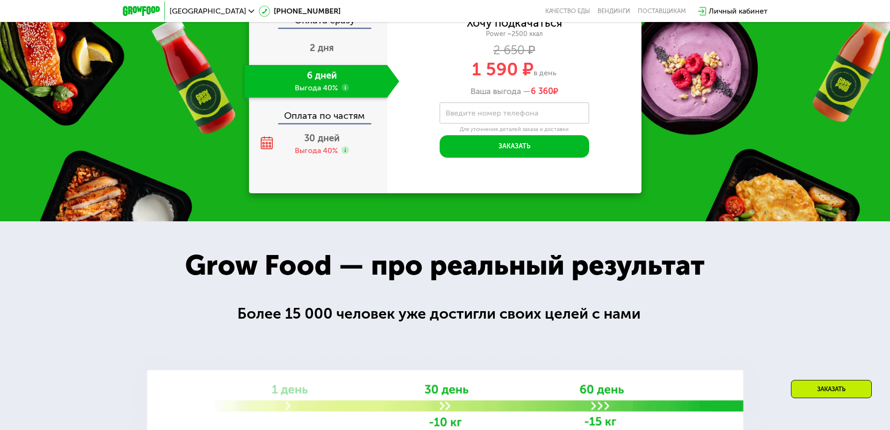
click at [344, 91] on use at bounding box center [345, 87] width 7 height 7
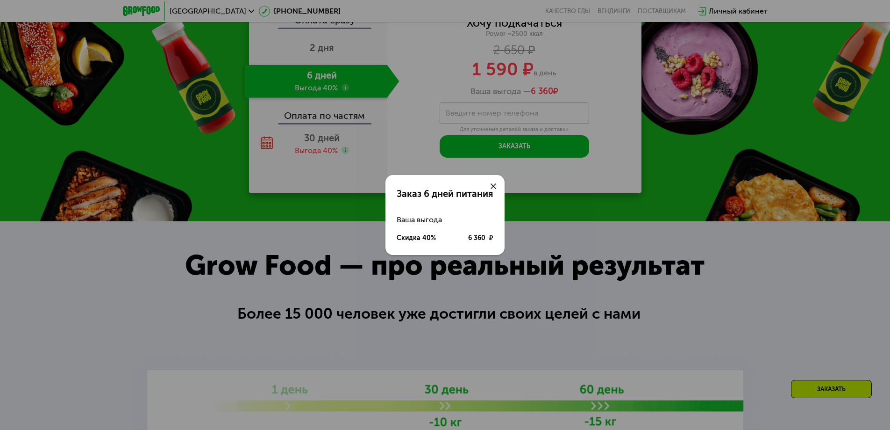
click at [497, 183] on div at bounding box center [493, 186] width 22 height 22
click at [495, 184] on icon at bounding box center [494, 186] width 6 height 6
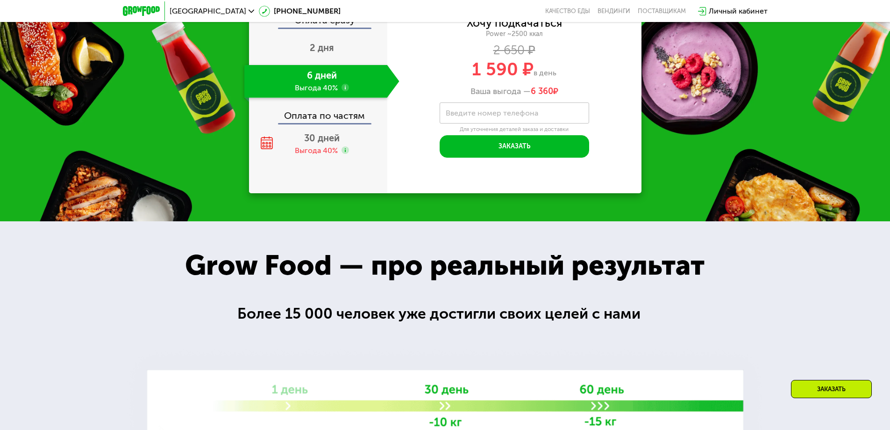
scroll to position [1331, 0]
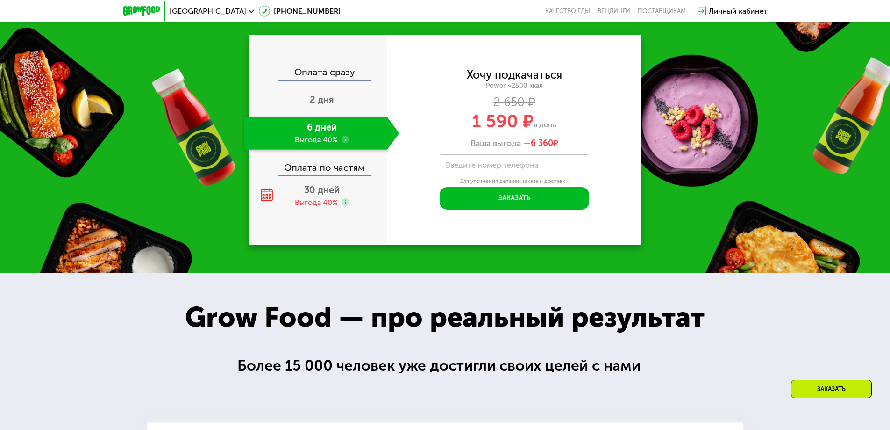
click at [335, 175] on div "Оплата по частям" at bounding box center [318, 164] width 137 height 22
click at [318, 195] on span "30 дней" at bounding box center [322, 189] width 36 height 11
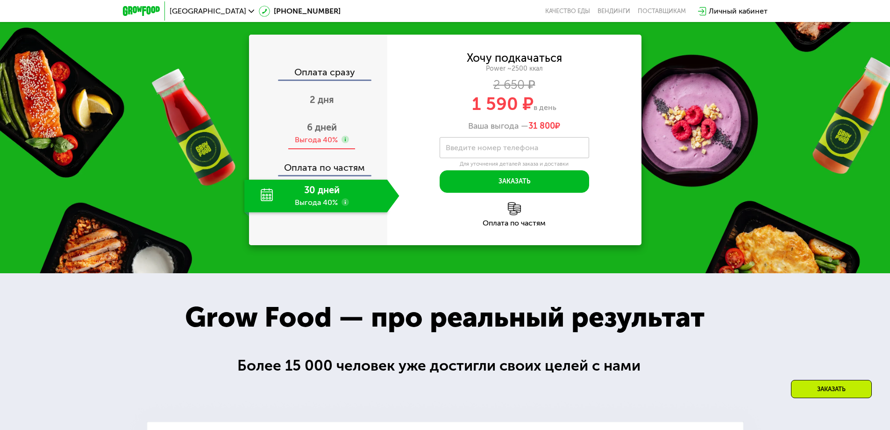
click at [333, 145] on div "Выгода 40%" at bounding box center [316, 140] width 43 height 10
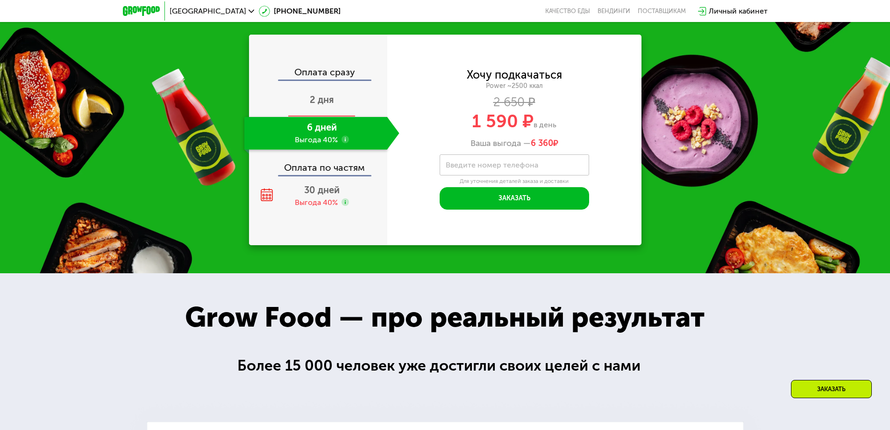
click at [327, 105] on span "2 дня" at bounding box center [322, 99] width 24 height 11
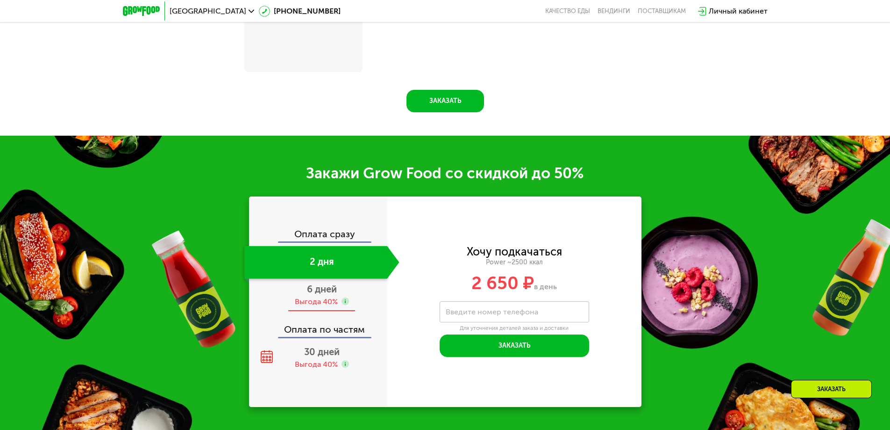
click at [321, 305] on div "Выгода 40%" at bounding box center [316, 301] width 43 height 10
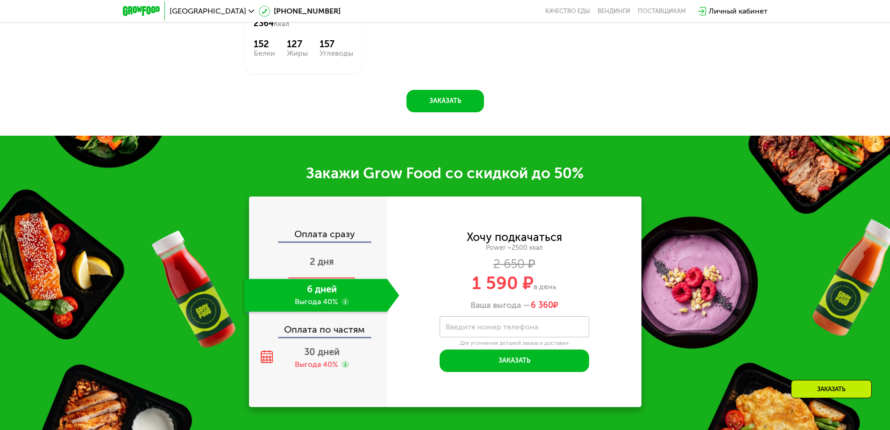
click at [329, 265] on span "2 дня" at bounding box center [322, 261] width 24 height 11
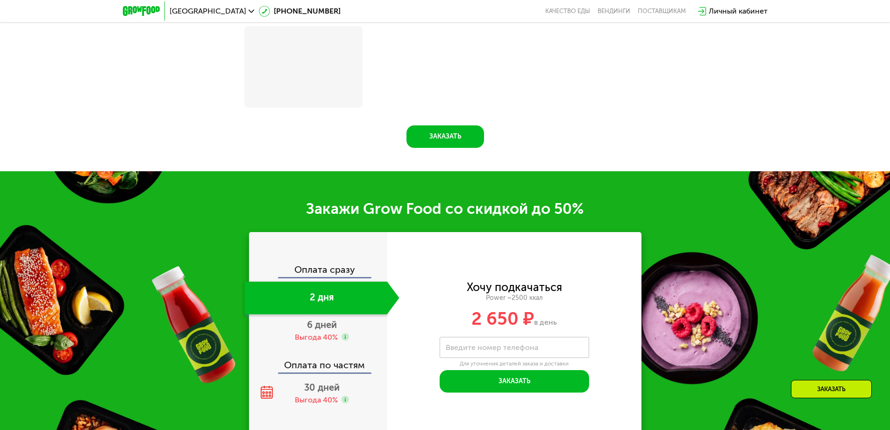
scroll to position [1331, 0]
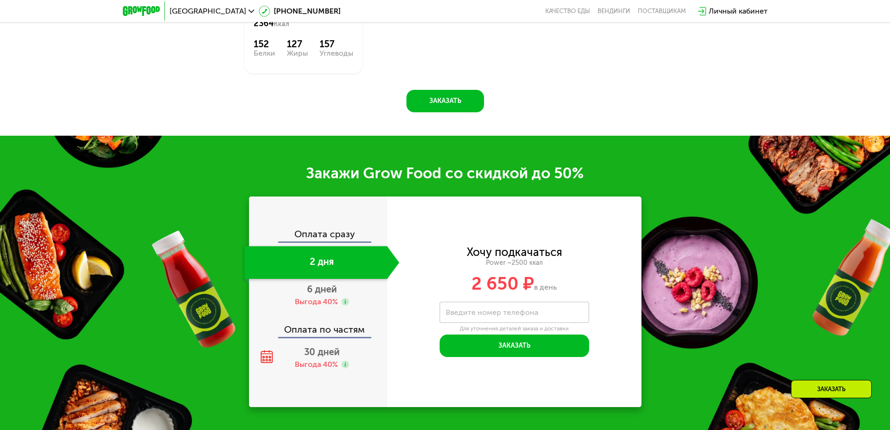
click at [334, 230] on div "Оплата сразу 2 дня 6 дней Выгода 40% Оплата по частям 30 дней Выгода 40%" at bounding box center [318, 301] width 138 height 210
click at [316, 304] on div "Выгода 40%" at bounding box center [316, 301] width 43 height 10
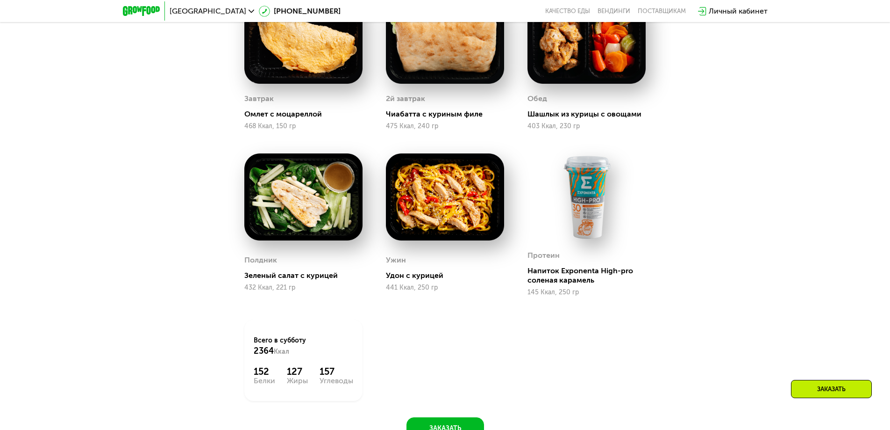
scroll to position [676, 0]
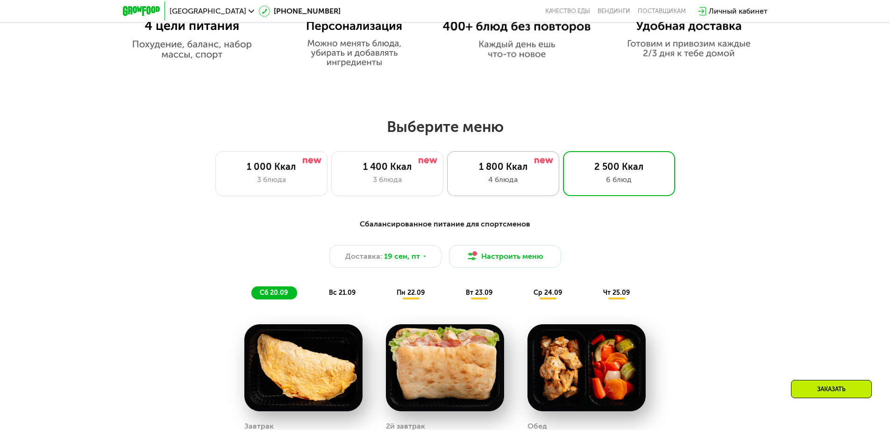
click at [509, 178] on div "4 блюда" at bounding box center [503, 179] width 93 height 11
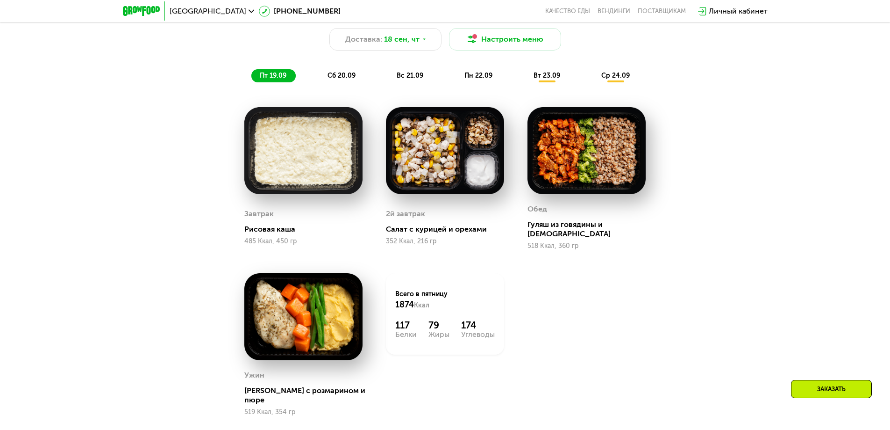
scroll to position [910, 0]
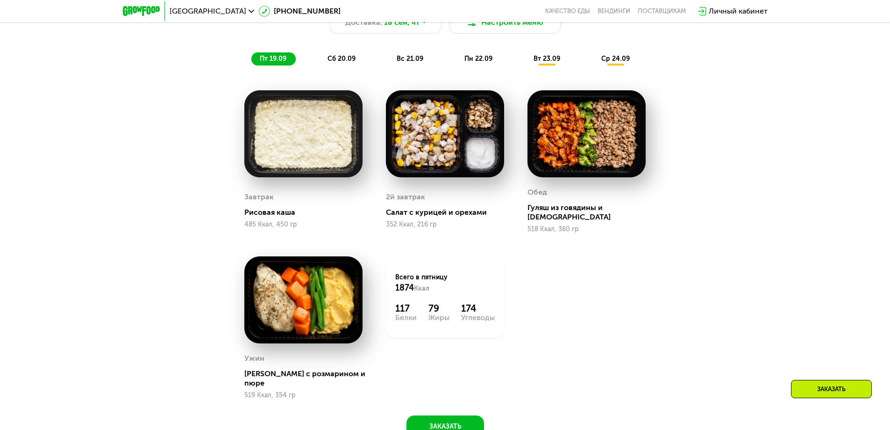
click at [336, 61] on span "сб 20.09" at bounding box center [342, 59] width 28 height 8
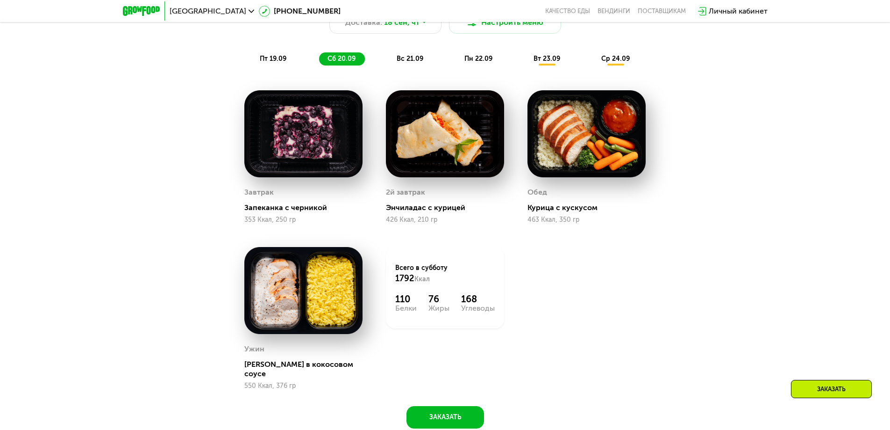
click at [398, 63] on span "вс 21.09" at bounding box center [410, 59] width 27 height 8
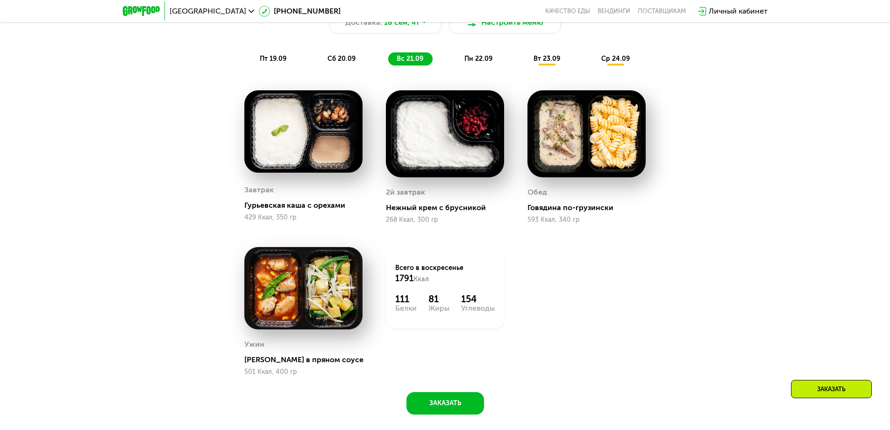
click at [474, 63] on span "пн 22.09" at bounding box center [479, 59] width 28 height 8
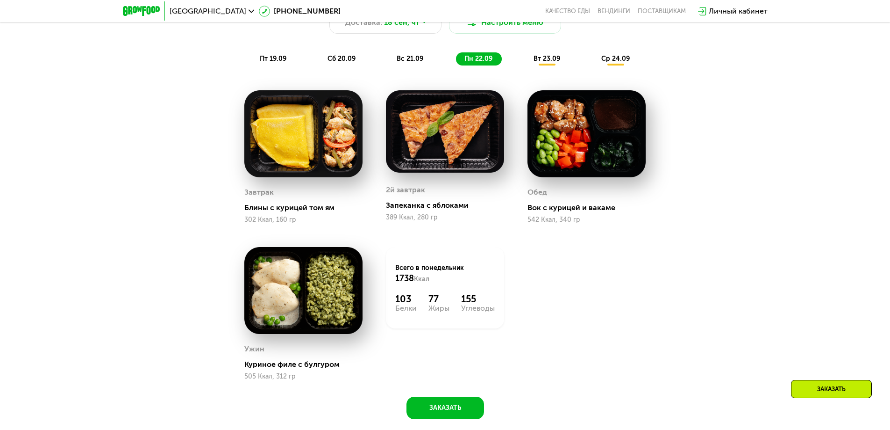
click at [535, 69] on div "Сбалансированное питание на каждый день Доставка: 18 сен, чт Настроить меню пт …" at bounding box center [445, 25] width 565 height 92
click at [558, 65] on div "вт 23.09" at bounding box center [547, 58] width 44 height 13
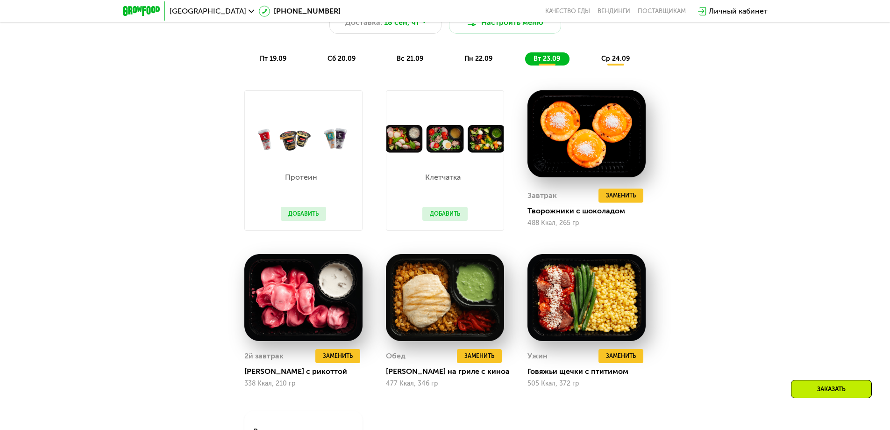
click at [622, 62] on span "ср 24.09" at bounding box center [616, 59] width 29 height 8
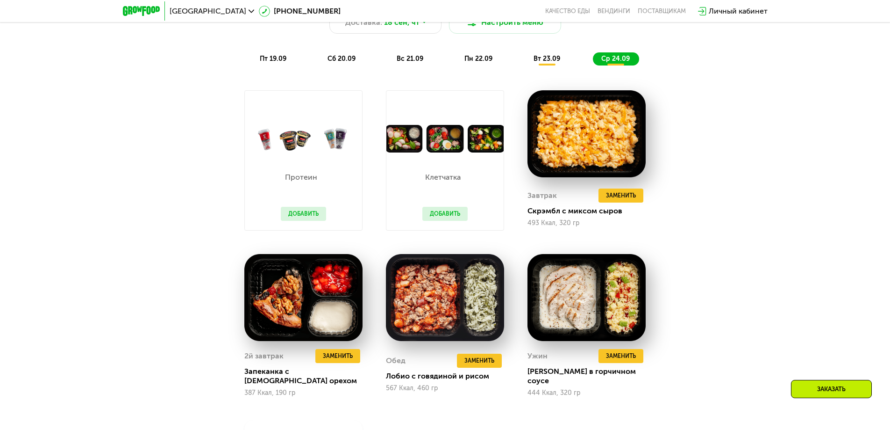
click at [547, 65] on div "вт 23.09" at bounding box center [547, 58] width 44 height 13
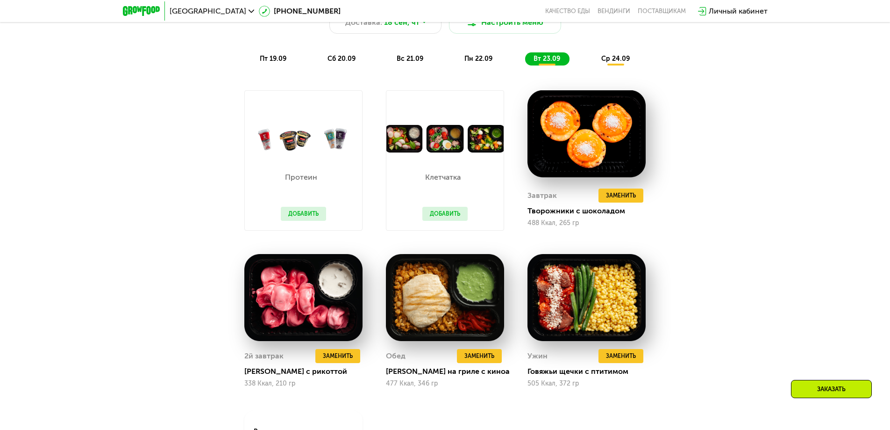
click at [622, 61] on span "ср 24.09" at bounding box center [616, 59] width 29 height 8
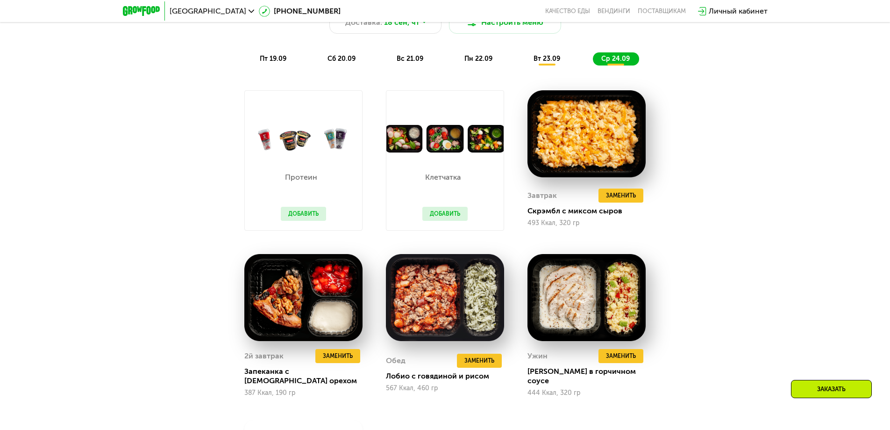
click at [553, 63] on span "вт 23.09" at bounding box center [547, 59] width 27 height 8
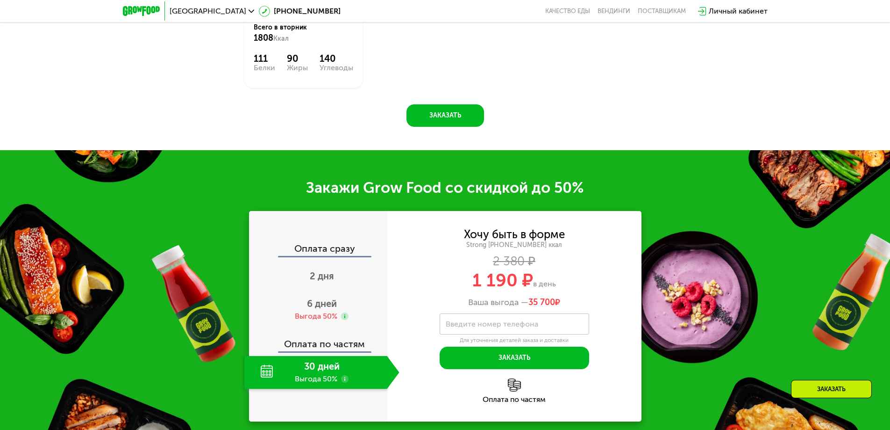
scroll to position [1331, 0]
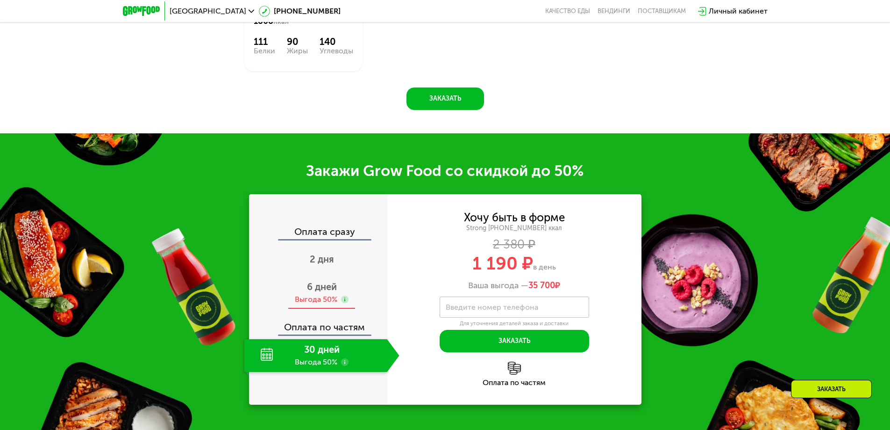
click at [332, 289] on span "6 дней" at bounding box center [322, 286] width 30 height 11
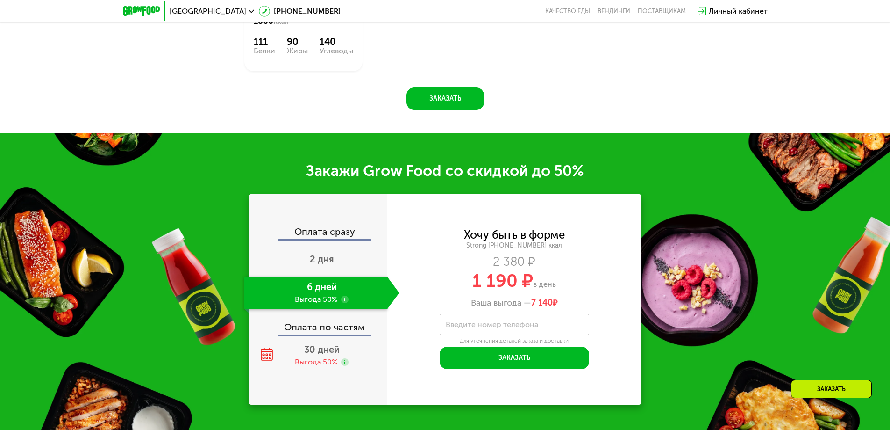
click at [346, 301] on use at bounding box center [344, 298] width 7 height 7
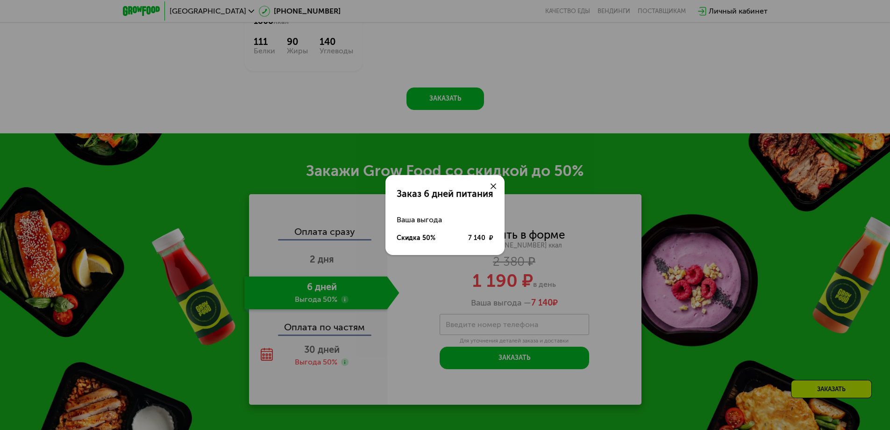
click at [493, 184] on icon at bounding box center [494, 186] width 6 height 6
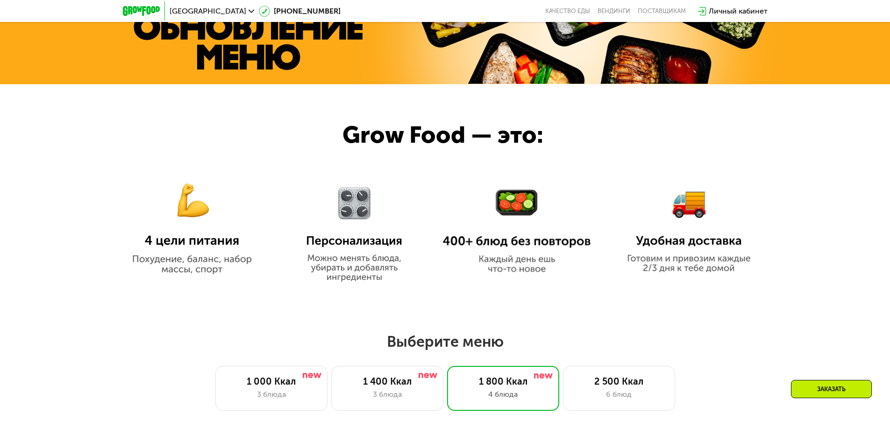
scroll to position [583, 0]
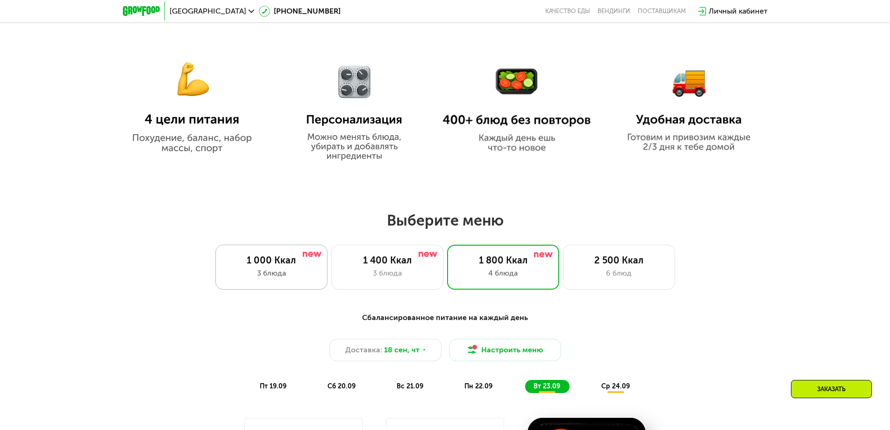
click at [280, 273] on div "3 блюда" at bounding box center [271, 272] width 93 height 11
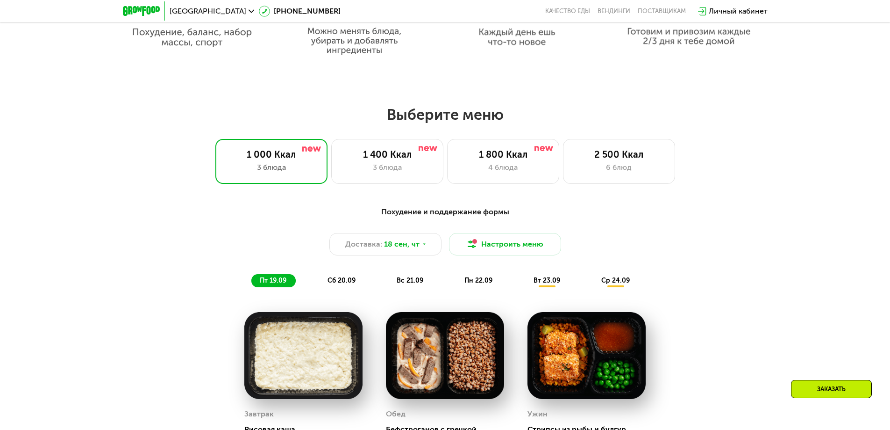
scroll to position [489, 0]
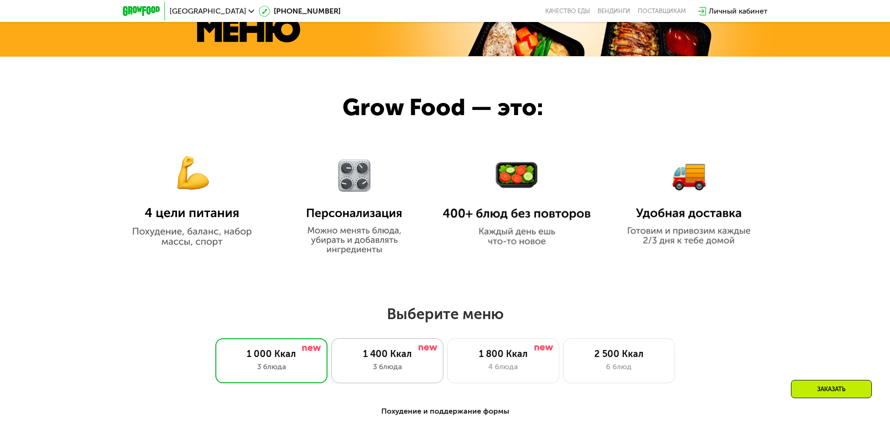
click at [374, 359] on div "1 400 Ккал" at bounding box center [387, 353] width 93 height 11
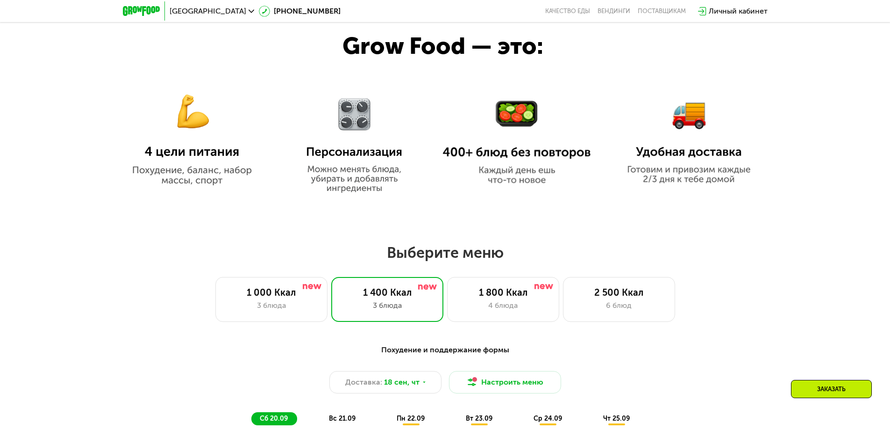
scroll to position [685, 0]
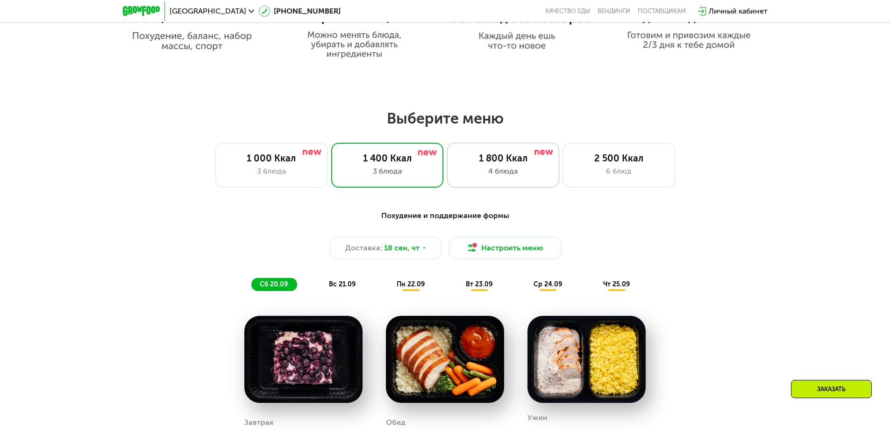
click at [521, 167] on div "1 800 Ккал 4 блюда" at bounding box center [503, 165] width 112 height 45
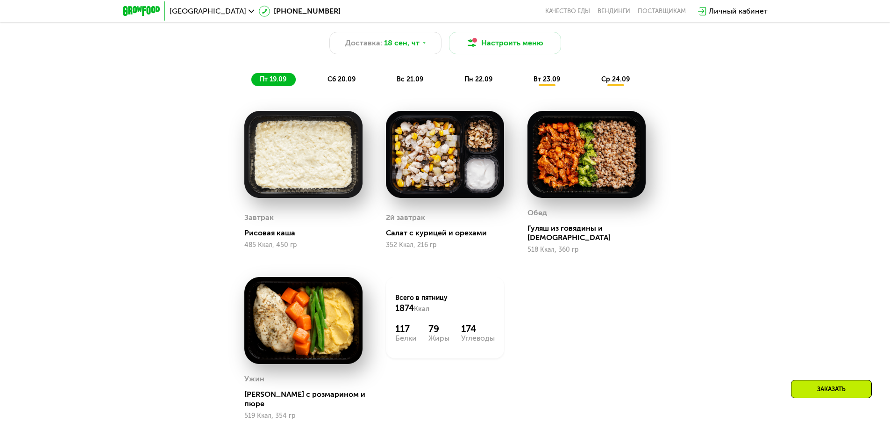
scroll to position [778, 0]
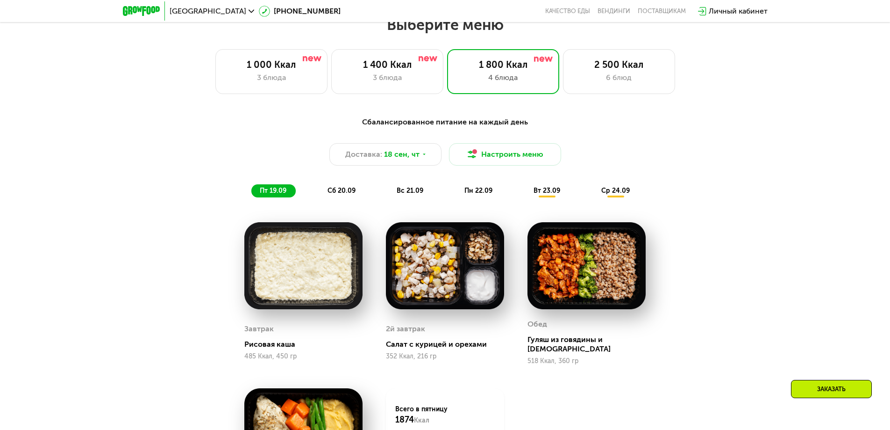
click at [339, 193] on span "сб 20.09" at bounding box center [342, 191] width 28 height 8
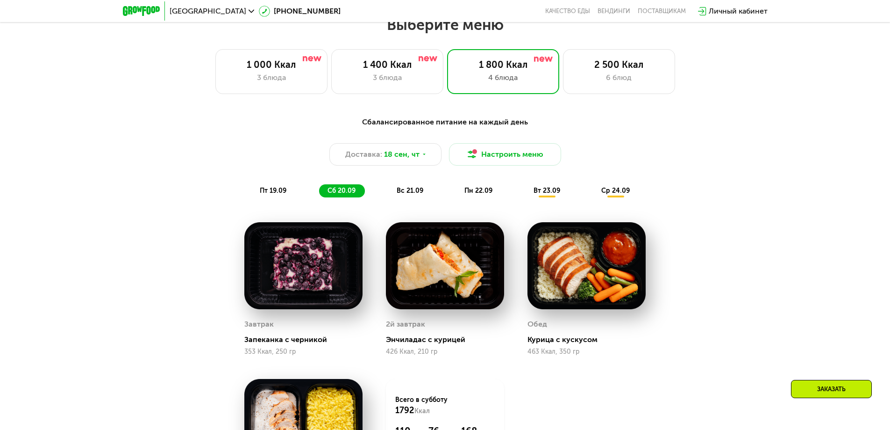
click at [434, 190] on div "пт 19.09 сб 20.09 вс 21.09 пн 22.09 вт 23.09 ср 24.09" at bounding box center [445, 190] width 388 height 13
click at [408, 192] on span "вс 21.09" at bounding box center [410, 191] width 27 height 8
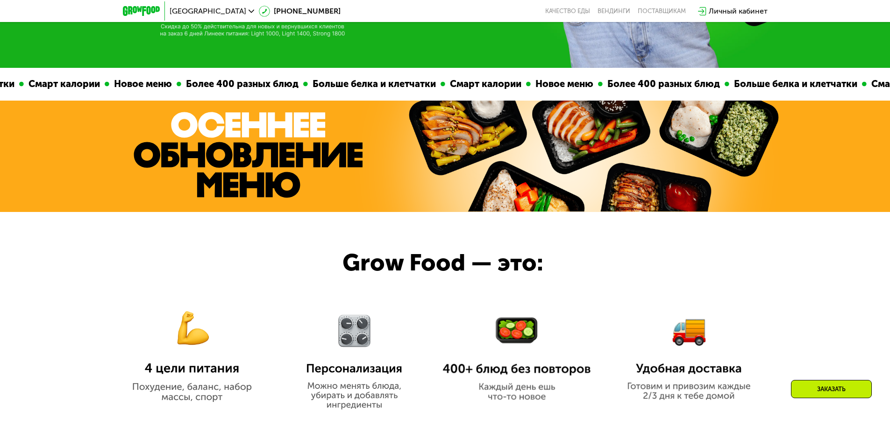
scroll to position [217, 0]
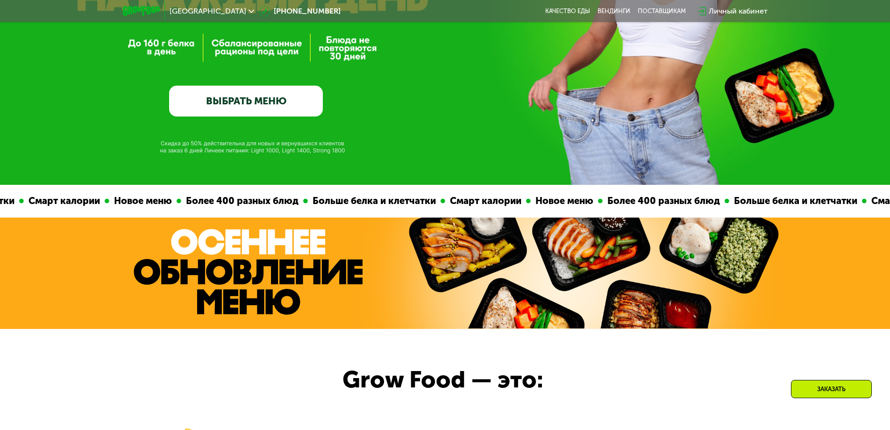
click at [255, 102] on link "ВЫБРАТЬ МЕНЮ" at bounding box center [246, 101] width 154 height 31
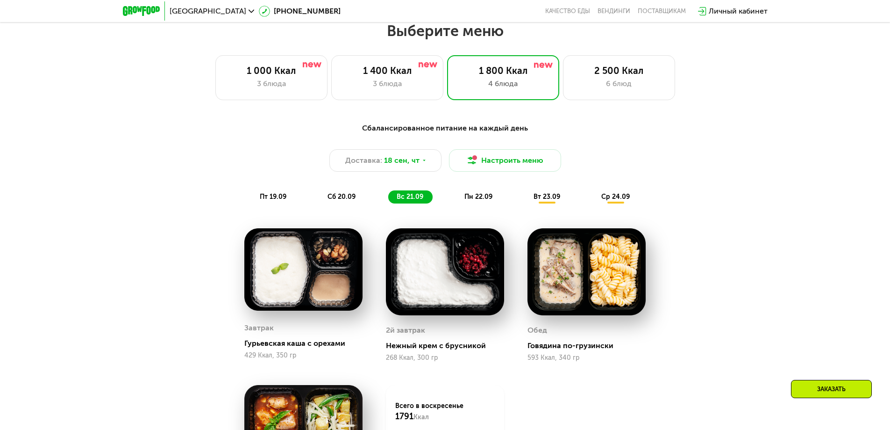
scroll to position [775, 0]
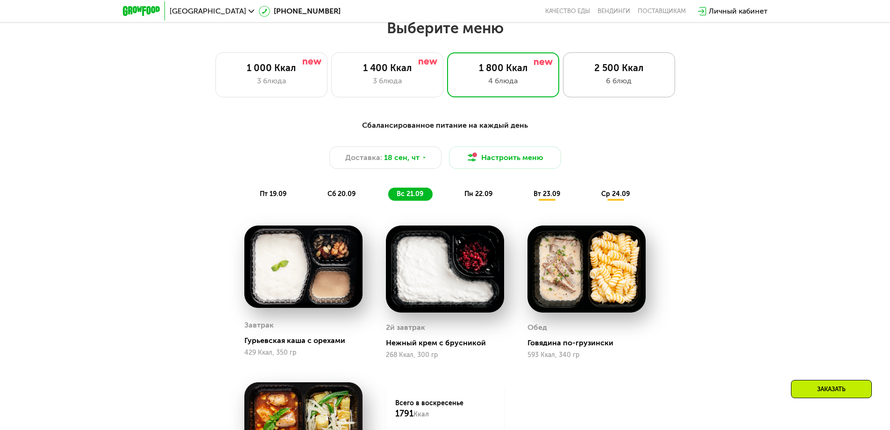
click at [624, 83] on div "6 блюд" at bounding box center [619, 80] width 93 height 11
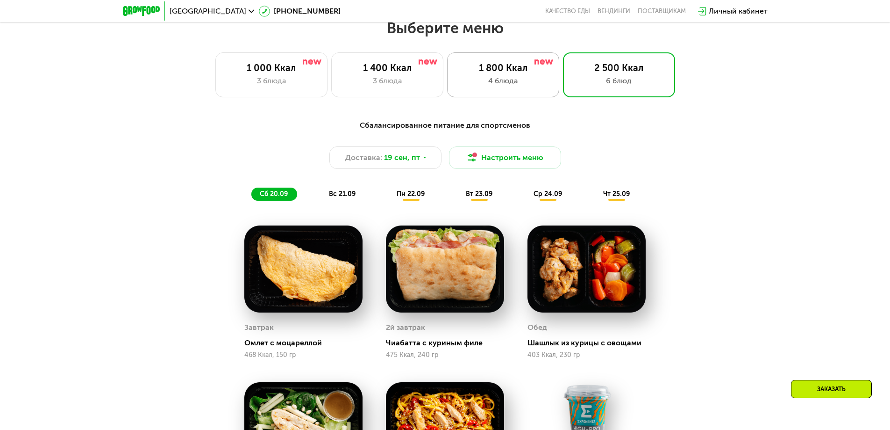
click at [505, 77] on div "1 800 Ккал 4 блюда" at bounding box center [503, 74] width 112 height 45
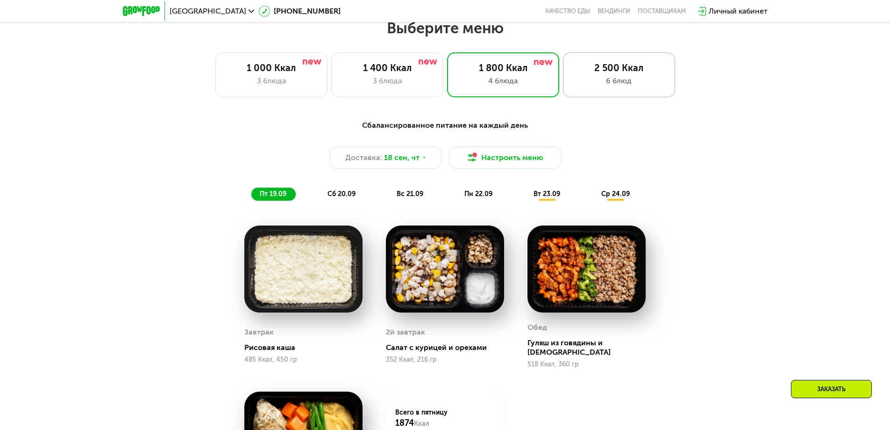
click at [600, 70] on div "2 500 Ккал" at bounding box center [619, 67] width 93 height 11
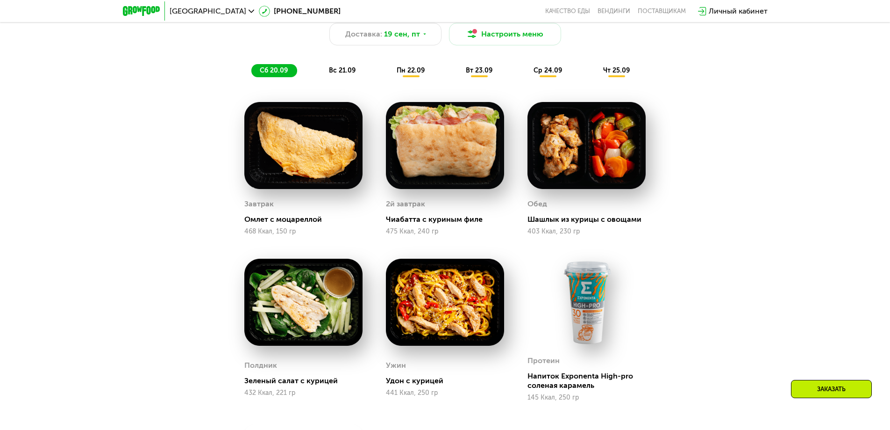
scroll to position [915, 0]
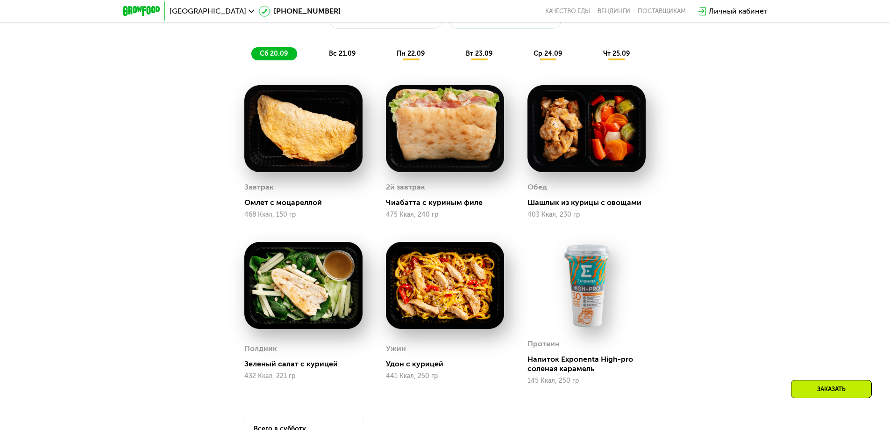
click at [341, 52] on div "вс 21.09" at bounding box center [343, 53] width 44 height 13
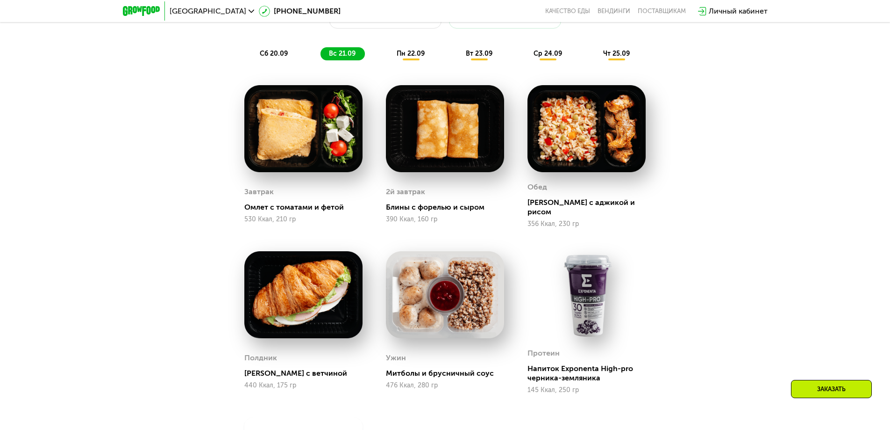
click at [418, 55] on span "пн 22.09" at bounding box center [411, 54] width 28 height 8
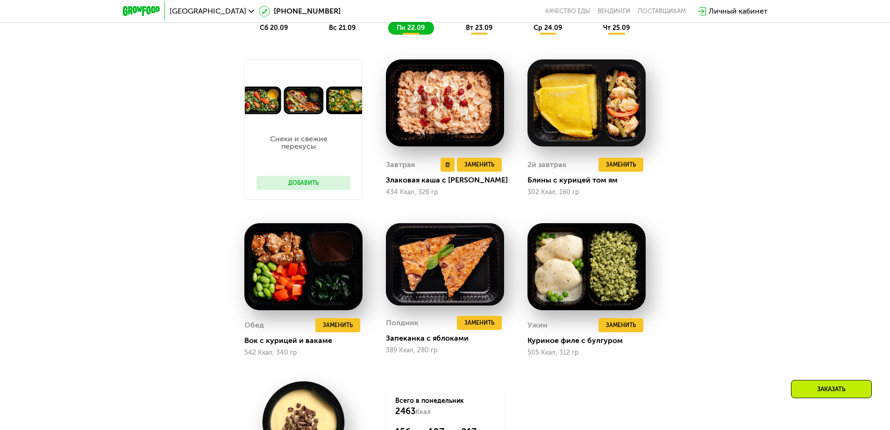
scroll to position [868, 0]
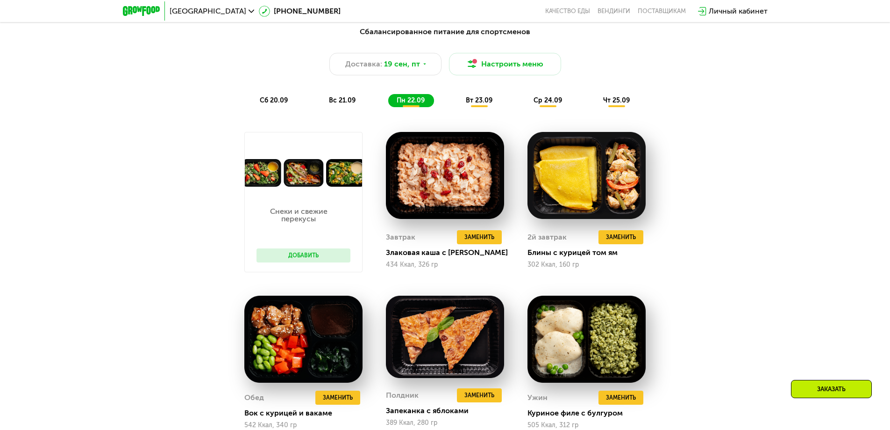
click at [472, 104] on span "вт 23.09" at bounding box center [479, 100] width 27 height 8
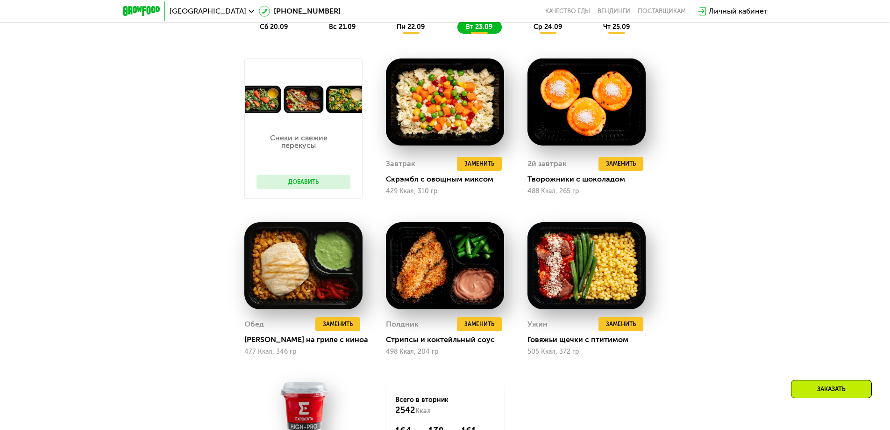
scroll to position [1055, 0]
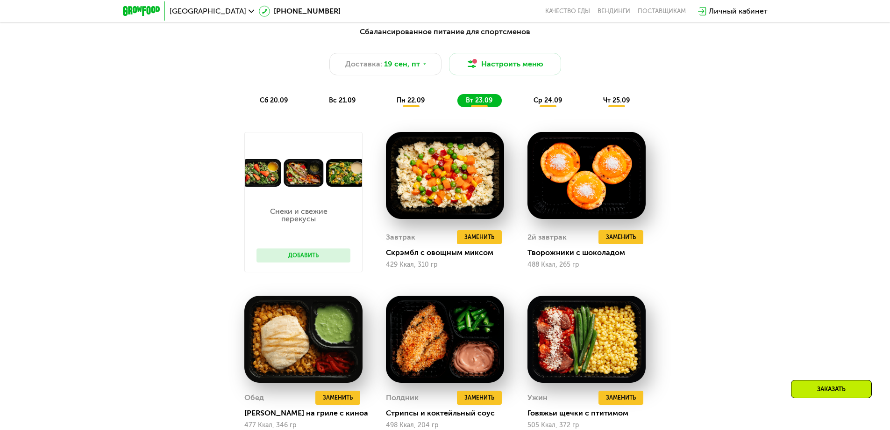
click at [424, 100] on div "пн 22.09" at bounding box center [411, 100] width 46 height 13
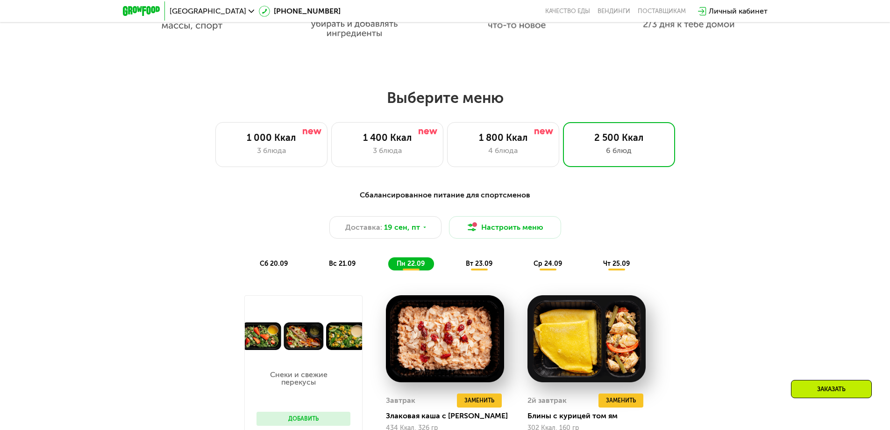
scroll to position [682, 0]
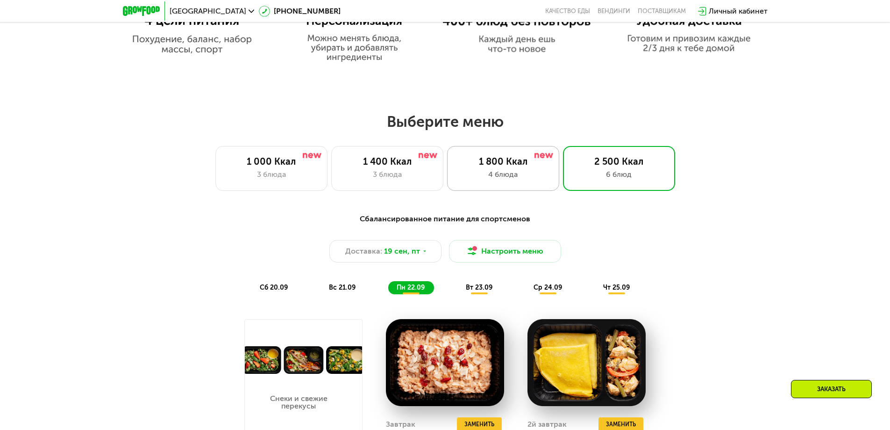
click at [523, 158] on div "1 800 Ккал 4 блюда" at bounding box center [503, 168] width 112 height 45
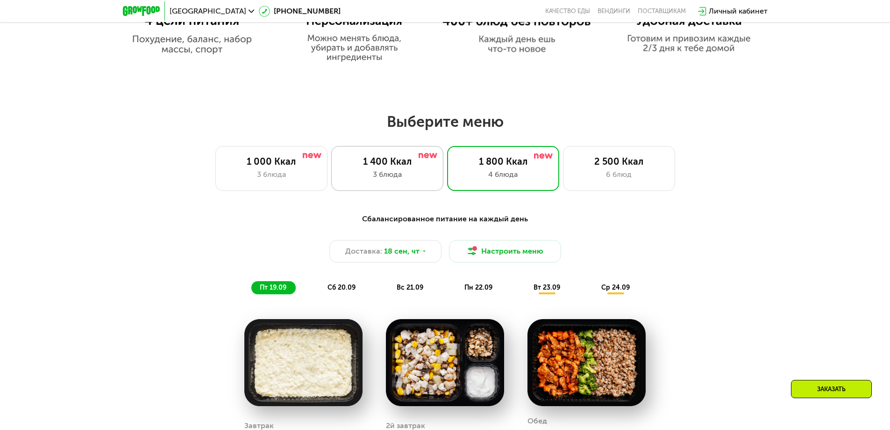
click at [409, 173] on div "3 блюда" at bounding box center [387, 174] width 93 height 11
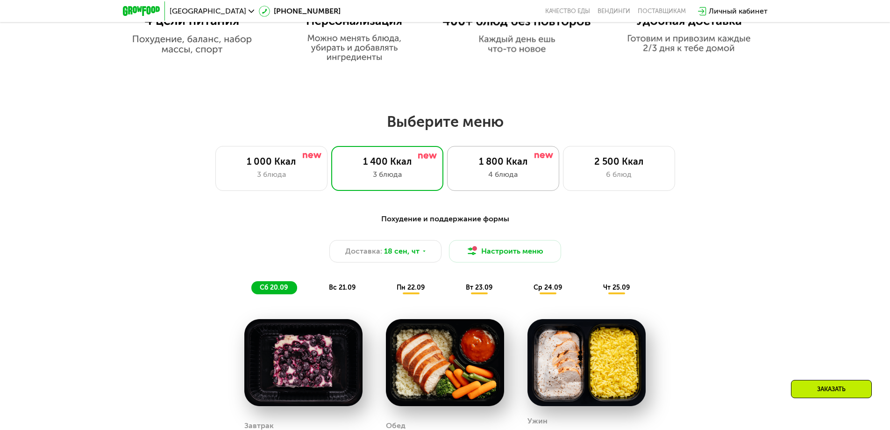
click at [533, 164] on div "1 800 Ккал" at bounding box center [503, 161] width 93 height 11
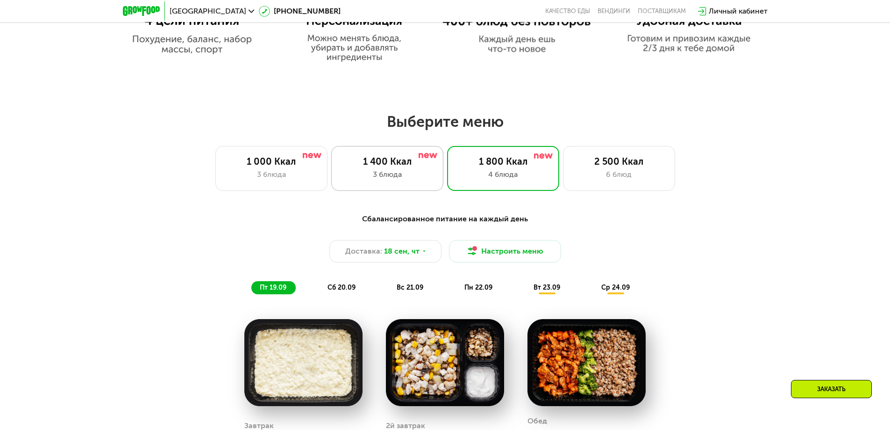
click at [399, 173] on div "3 блюда" at bounding box center [387, 174] width 93 height 11
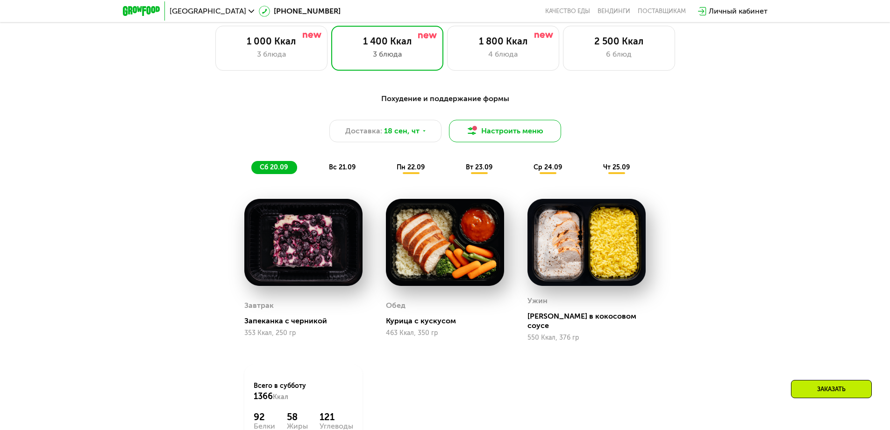
scroll to position [868, 0]
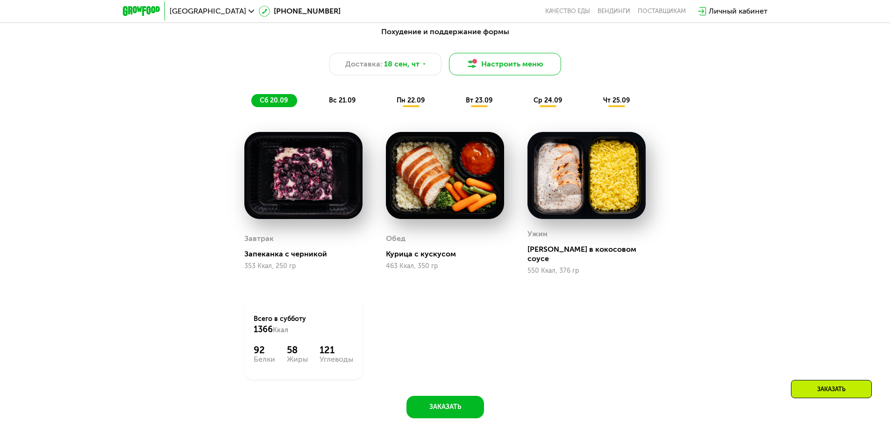
click at [495, 66] on button "Настроить меню" at bounding box center [505, 64] width 112 height 22
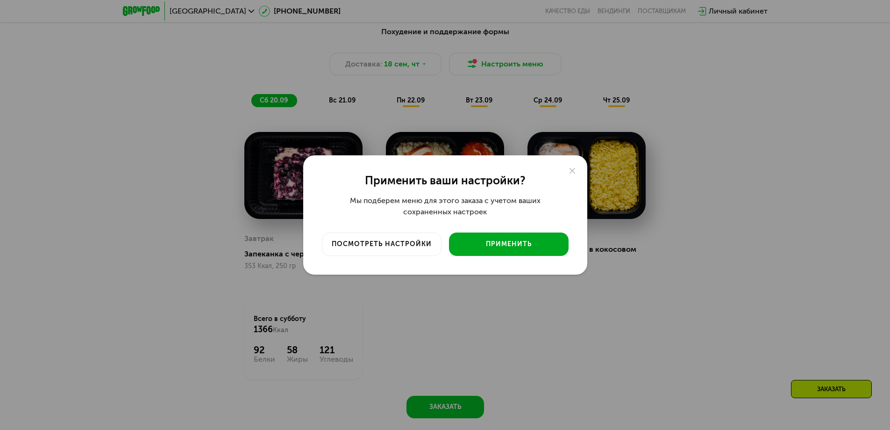
click at [520, 242] on div "Применить" at bounding box center [509, 243] width 106 height 9
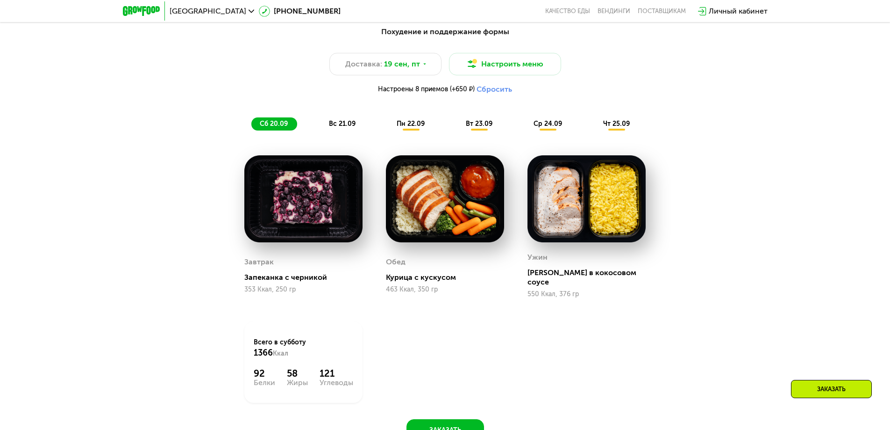
click at [501, 92] on button "Сбросить" at bounding box center [495, 89] width 36 height 9
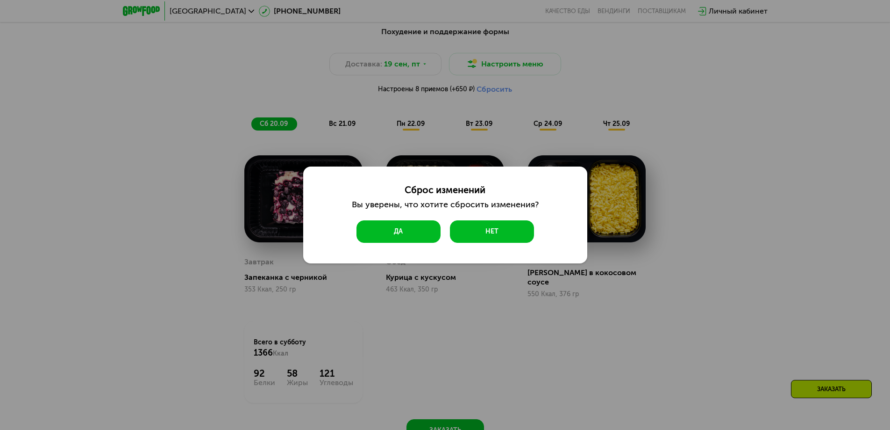
click at [428, 228] on button "Да" at bounding box center [399, 231] width 84 height 22
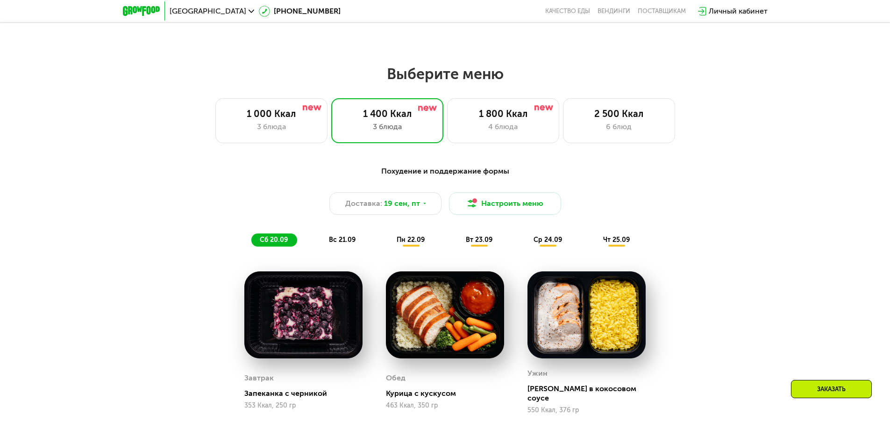
scroll to position [728, 0]
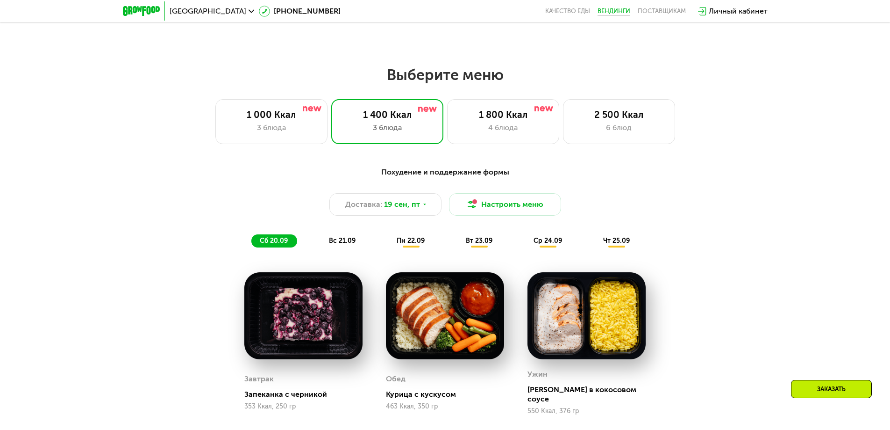
click at [610, 8] on link "Вендинги" at bounding box center [614, 10] width 33 height 7
click at [559, 11] on link "Качество еды" at bounding box center [567, 10] width 45 height 7
